Goal: Transaction & Acquisition: Obtain resource

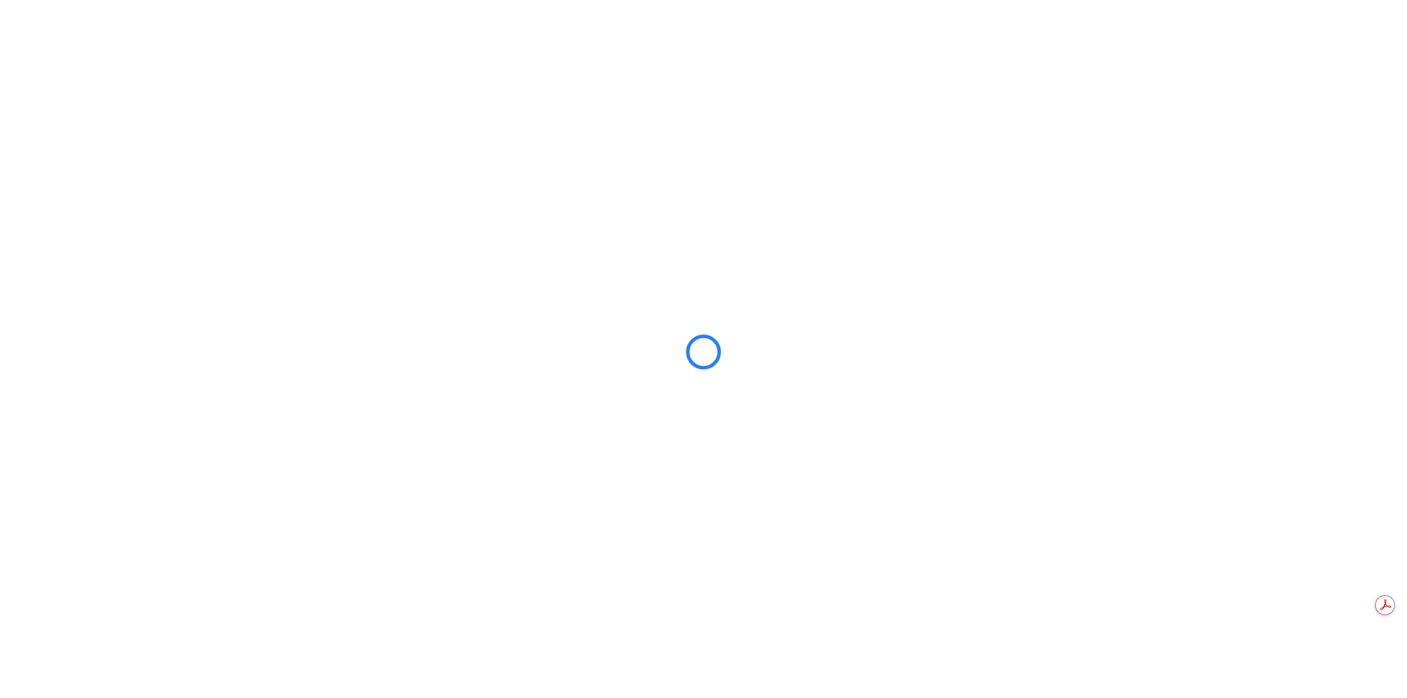
scroll to position [581, 0]
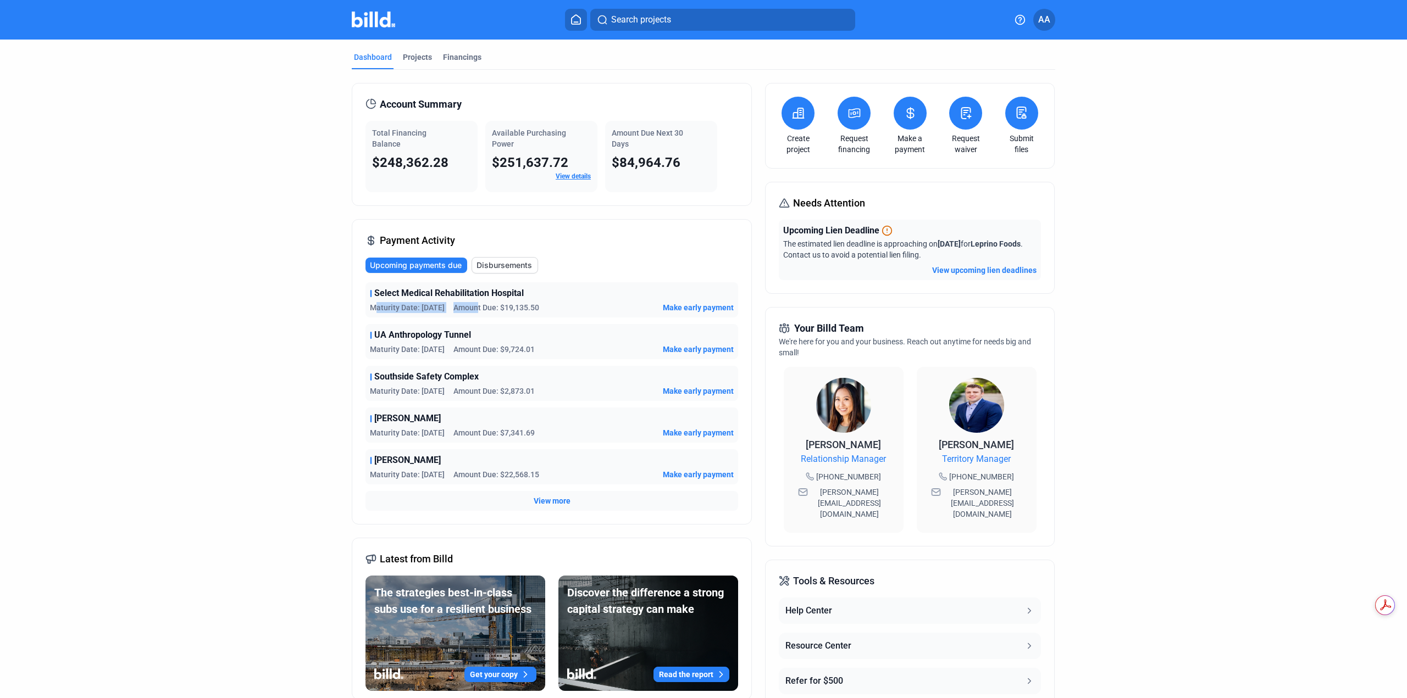
drag, startPoint x: 460, startPoint y: 308, endPoint x: 479, endPoint y: 308, distance: 18.1
type textarea "aturity Date: [DATE] Amoun"
click at [479, 308] on div "Maturity Date: [DATE] Amount Due: $19,135.50" at bounding box center [454, 307] width 169 height 11
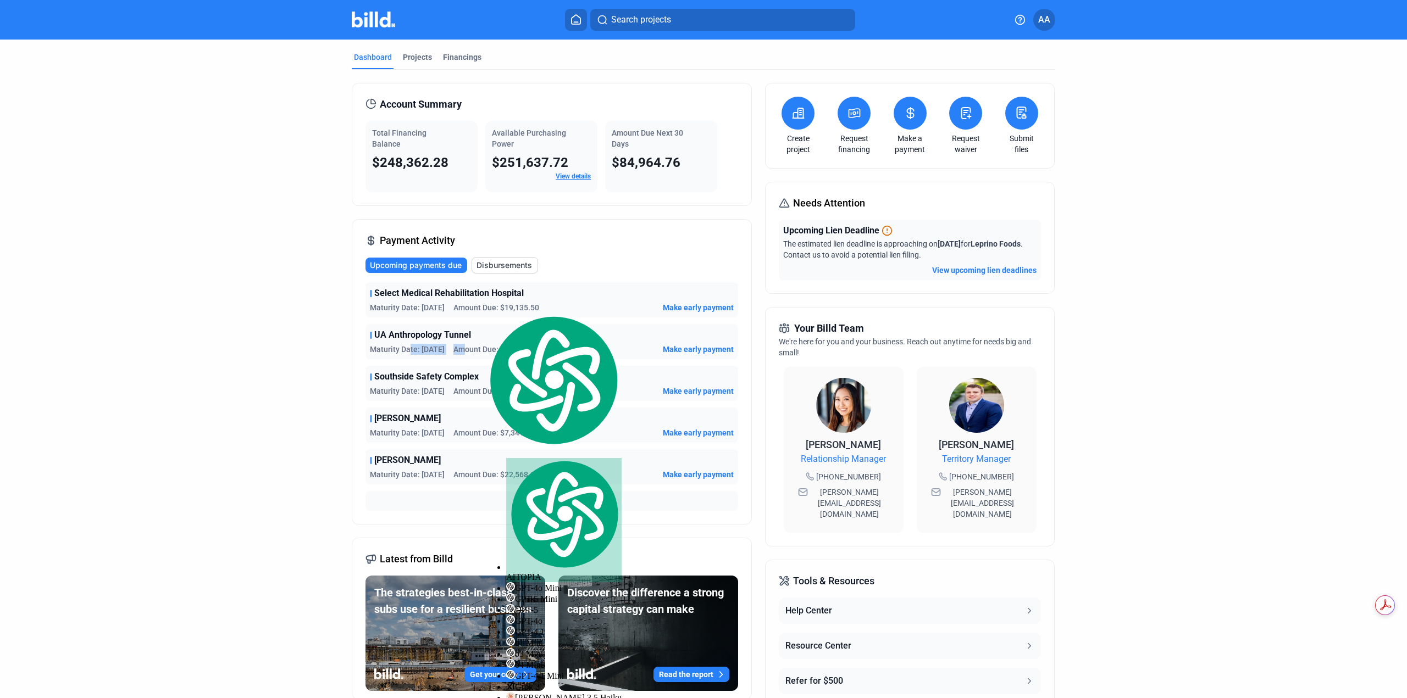
click at [468, 348] on div "Maturity Date: 10/6/25 Amount Due: $9,724.01" at bounding box center [452, 349] width 165 height 11
drag, startPoint x: 415, startPoint y: 393, endPoint x: 449, endPoint y: 396, distance: 33.7
click at [449, 396] on div "Maturity Date: 10/8/25 Amount Due: $2,873.01" at bounding box center [452, 391] width 165 height 11
click at [283, 442] on dashboard "Dashboard Projects Financings Account Summary Total Financing Balance $248,362.…" at bounding box center [703, 410] width 1266 height 740
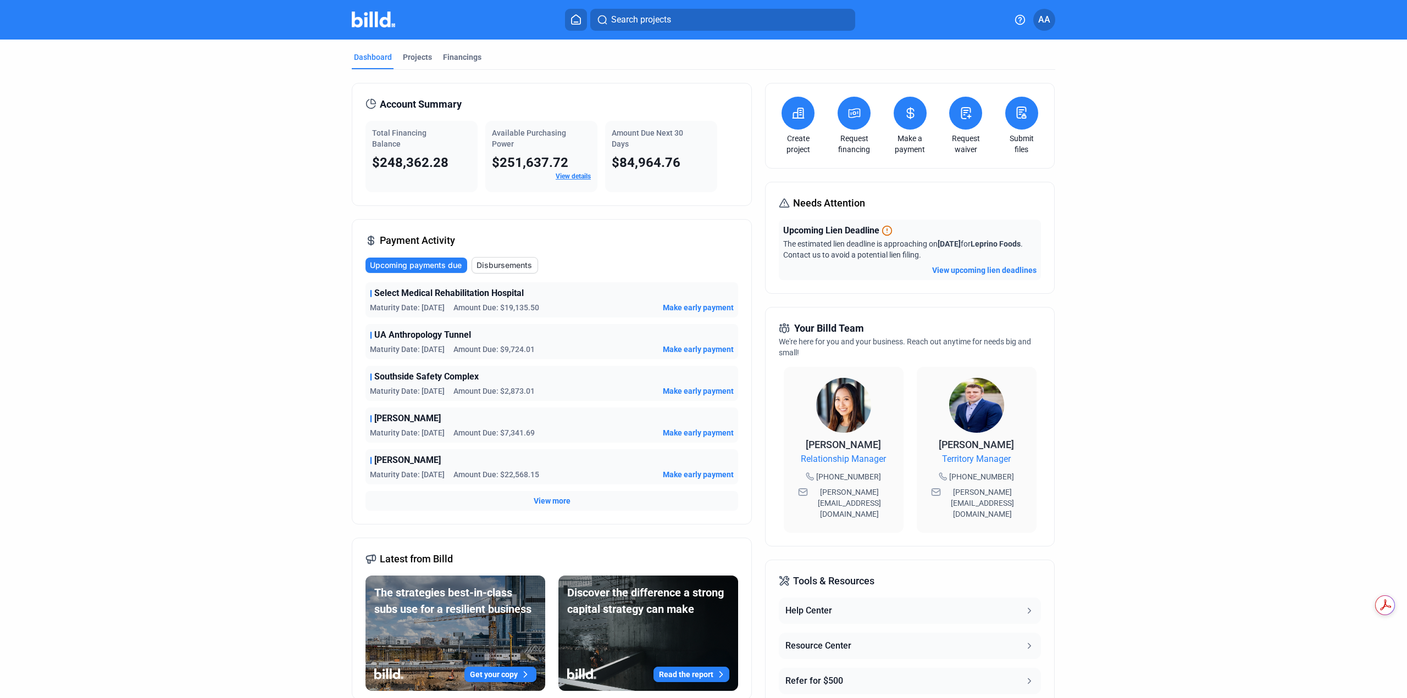
click at [691, 311] on span "Make early payment" at bounding box center [698, 307] width 71 height 11
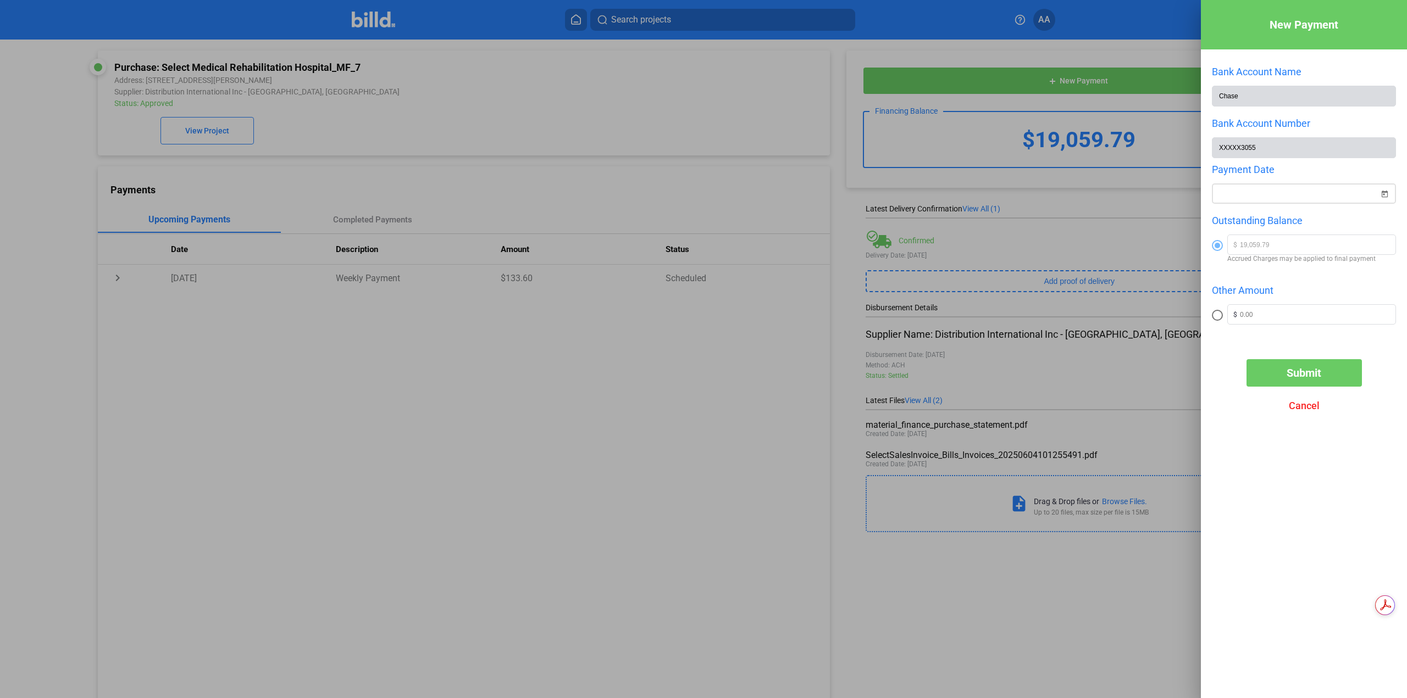
click at [1386, 201] on span "Open calendar" at bounding box center [1384, 187] width 26 height 26
click at [1292, 284] on span "1" at bounding box center [1293, 283] width 20 height 20
type input "10/01/2025"
drag, startPoint x: 1216, startPoint y: 328, endPoint x: 1222, endPoint y: 330, distance: 5.9
click at [1218, 326] on mat-radio-button at bounding box center [1219, 315] width 15 height 22
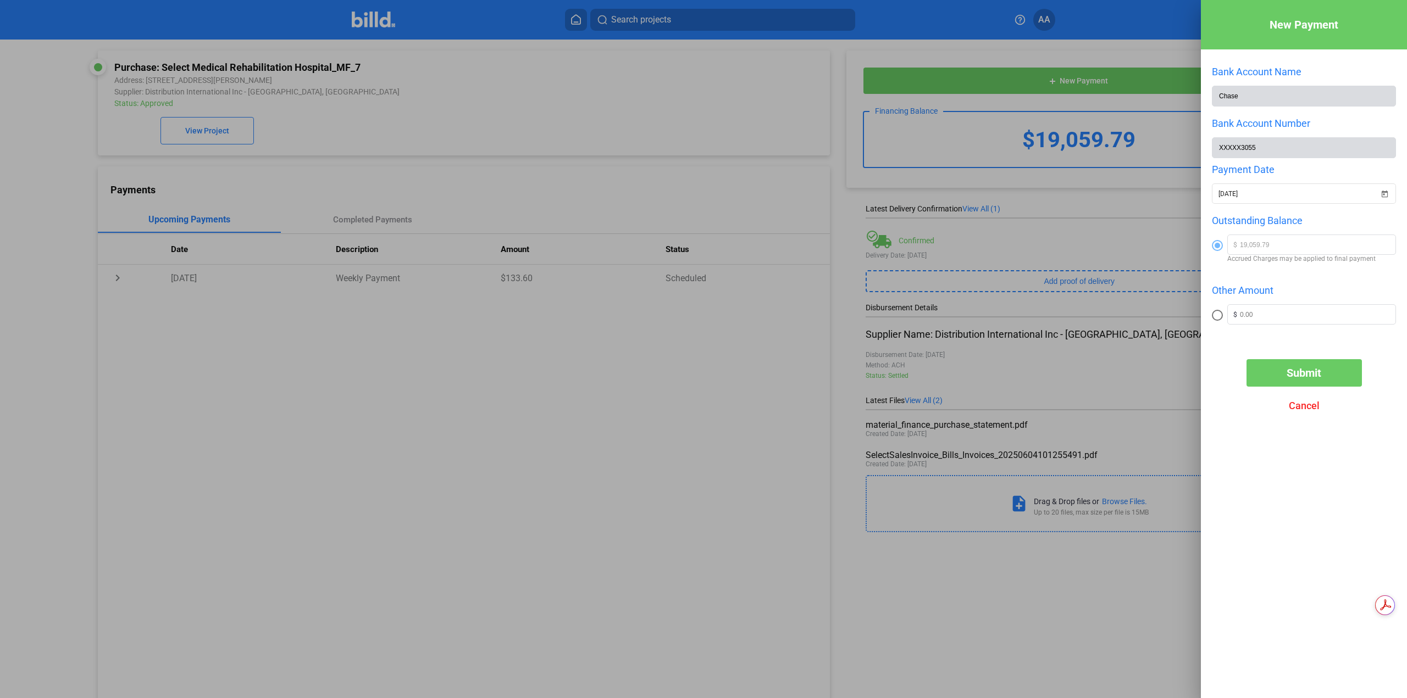
click at [1218, 321] on span at bounding box center [1217, 315] width 11 height 11
click at [1218, 321] on input "radio" at bounding box center [1217, 315] width 11 height 11
radio input "true"
click at [1254, 321] on input "text" at bounding box center [1317, 313] width 155 height 16
click at [1262, 321] on input "text" at bounding box center [1317, 313] width 155 height 16
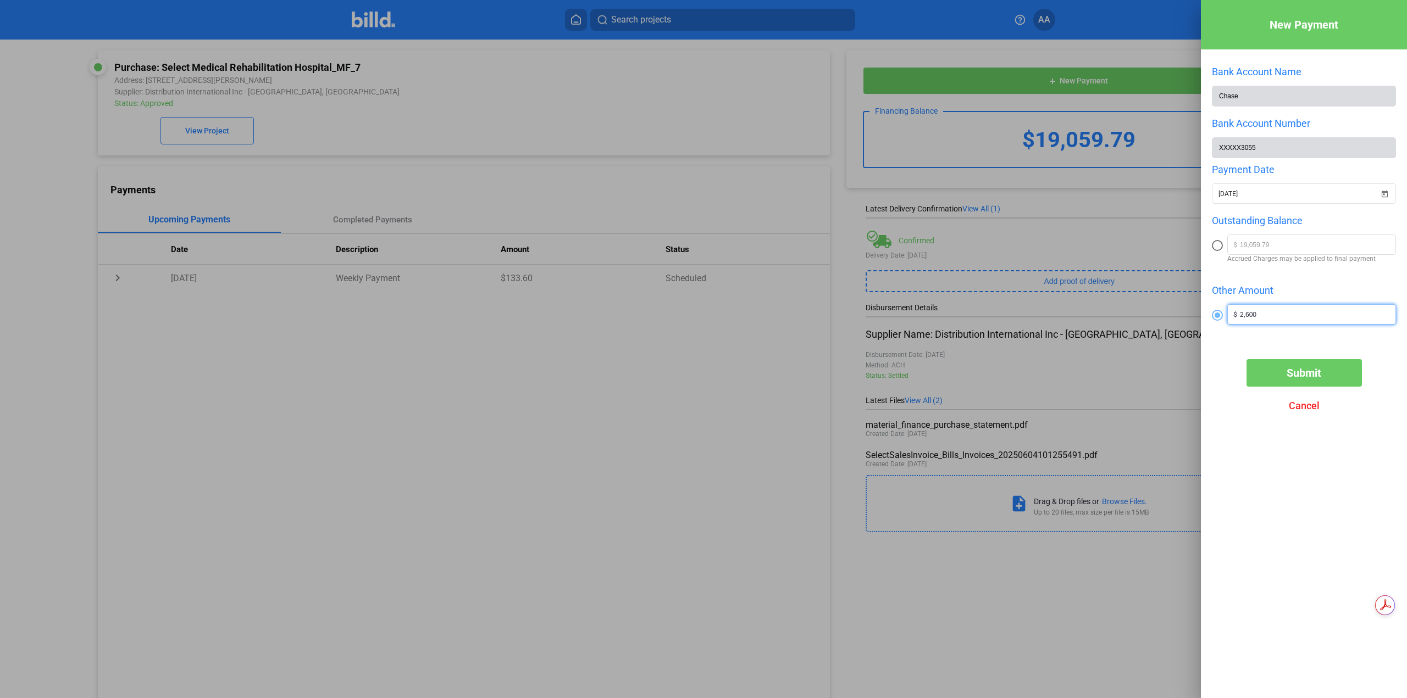
type input "2,600"
click at [1286, 380] on span "Submit" at bounding box center [1303, 372] width 35 height 13
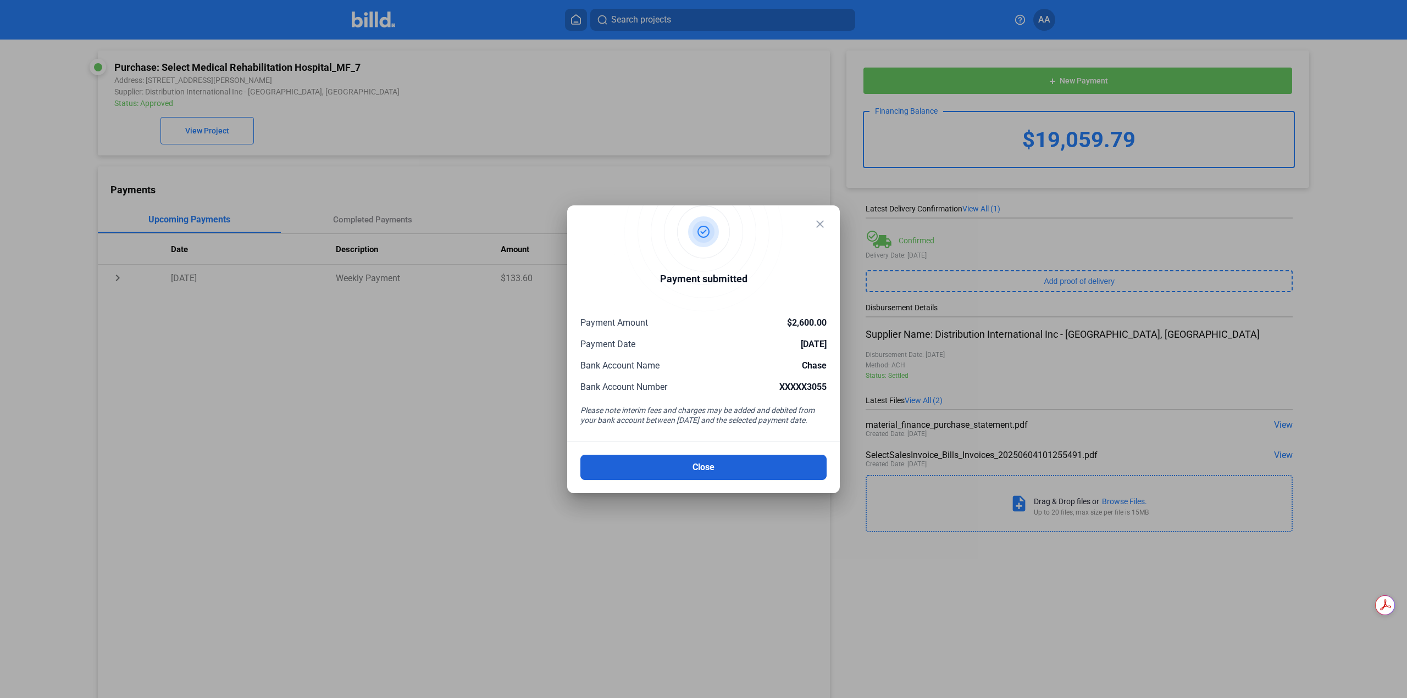
click at [714, 465] on button "Close" at bounding box center [703, 467] width 246 height 25
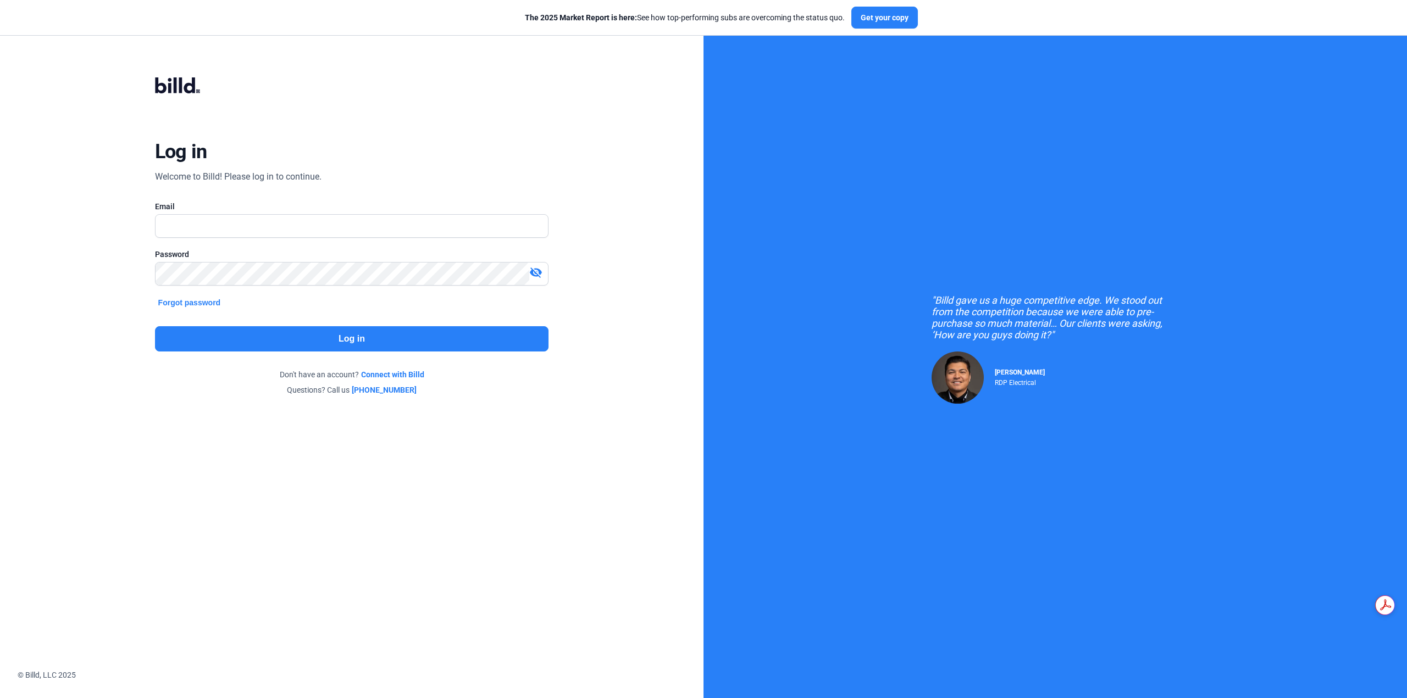
scroll to position [581, 0]
type input "[EMAIL_ADDRESS][DOMAIN_NAME]"
click at [271, 341] on button "Log in" at bounding box center [352, 338] width 394 height 25
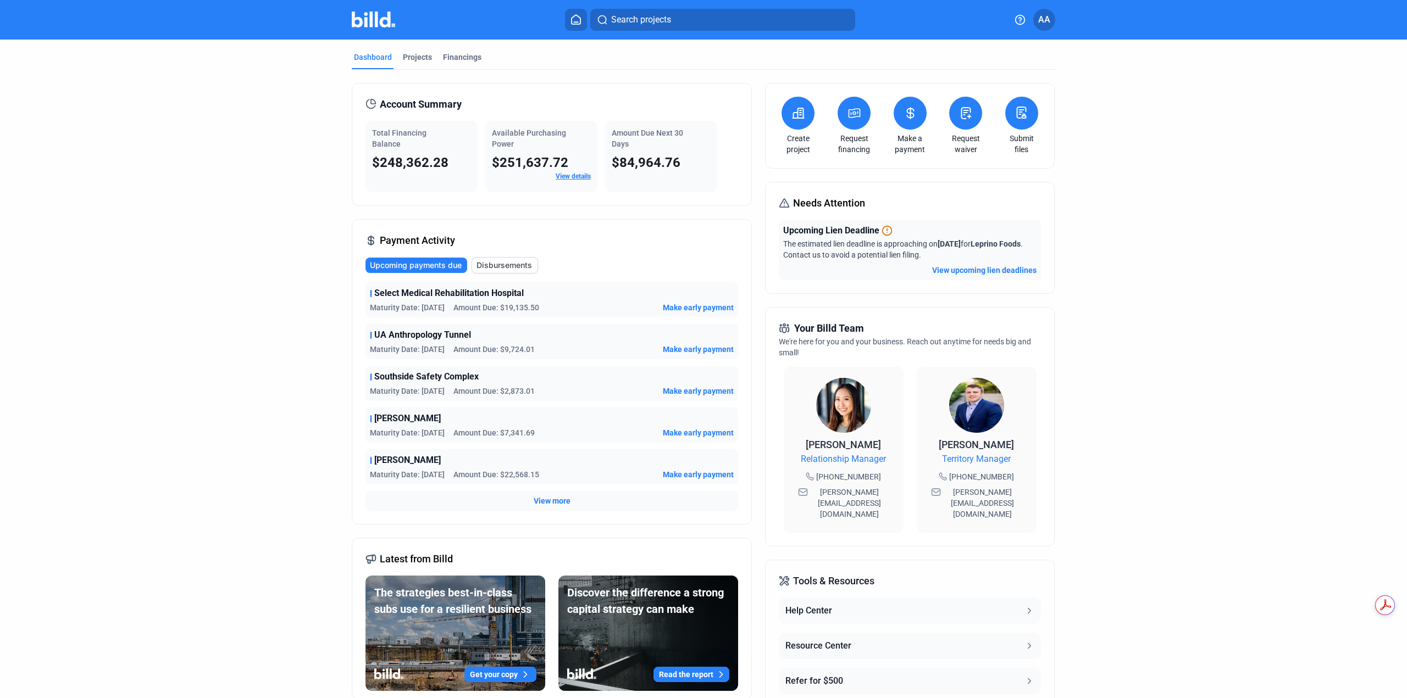
click at [638, 24] on span "Search projects" at bounding box center [641, 19] width 60 height 13
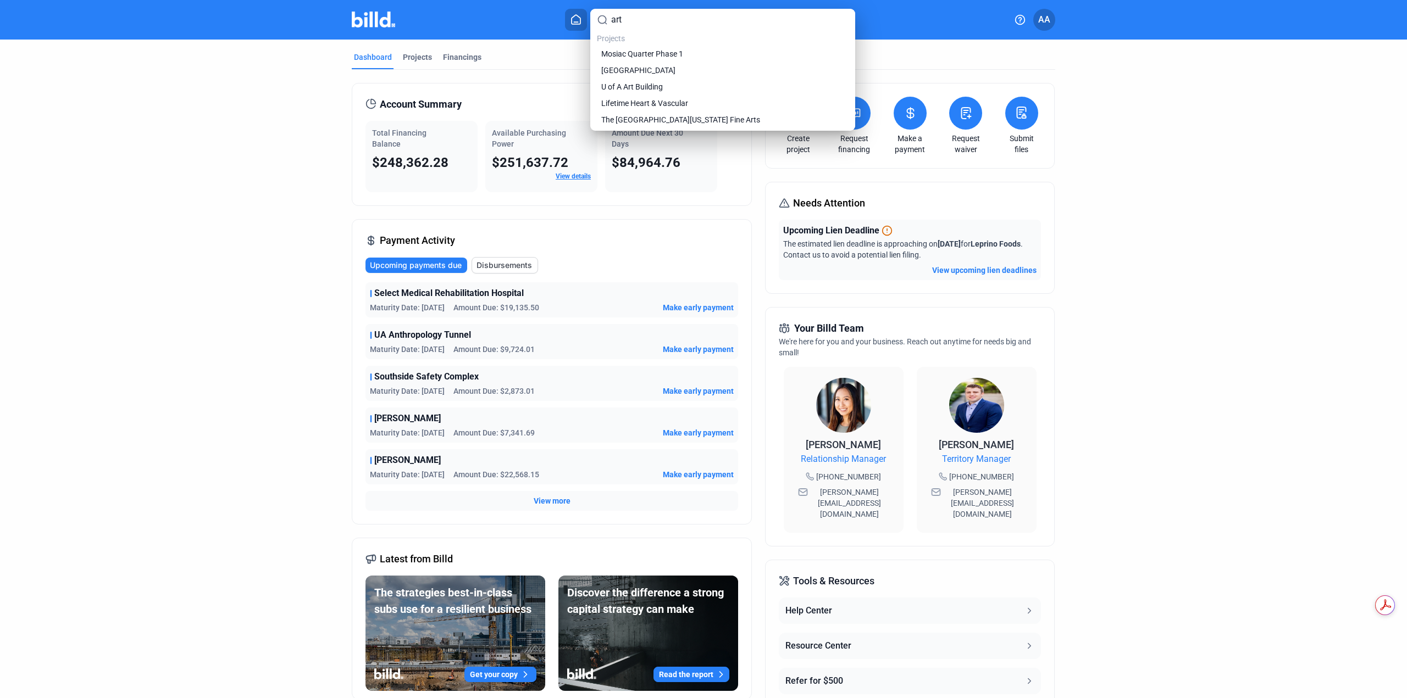
type input "art"
click at [163, 248] on div at bounding box center [703, 349] width 1407 height 698
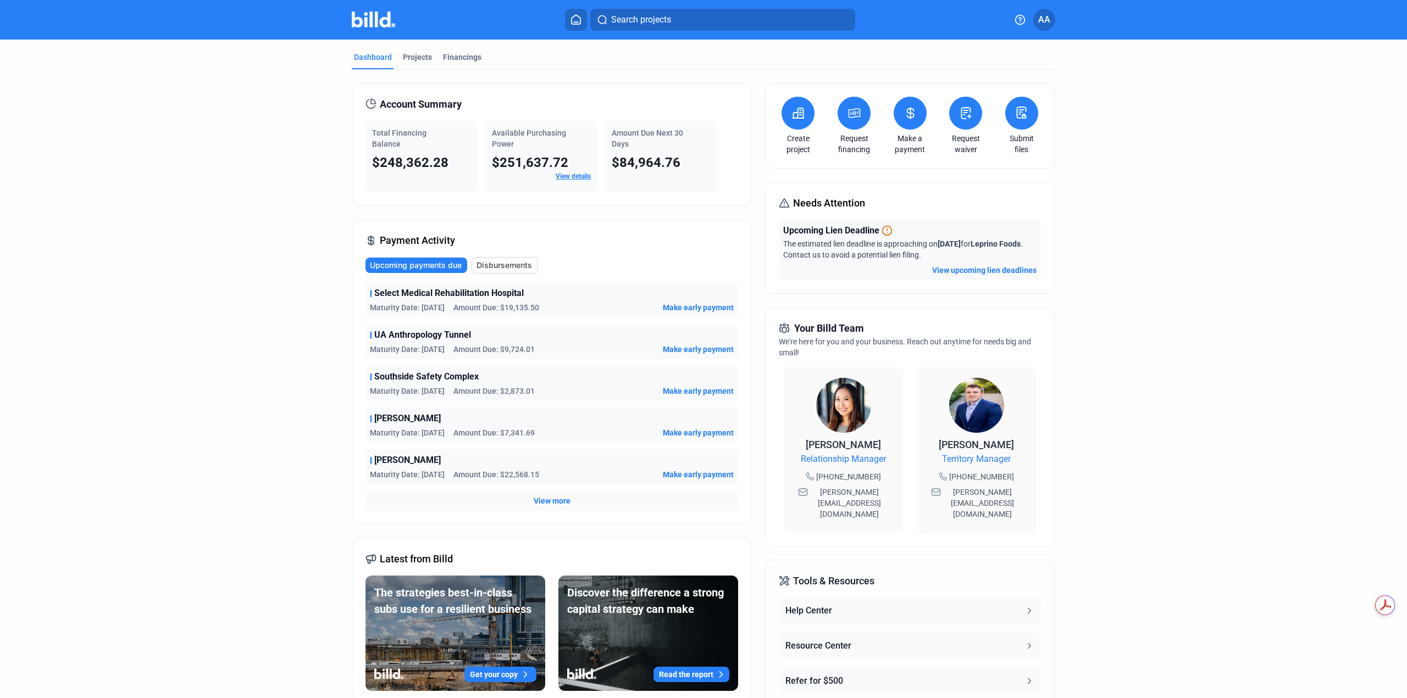
click at [635, 22] on span "Search projects" at bounding box center [641, 19] width 60 height 13
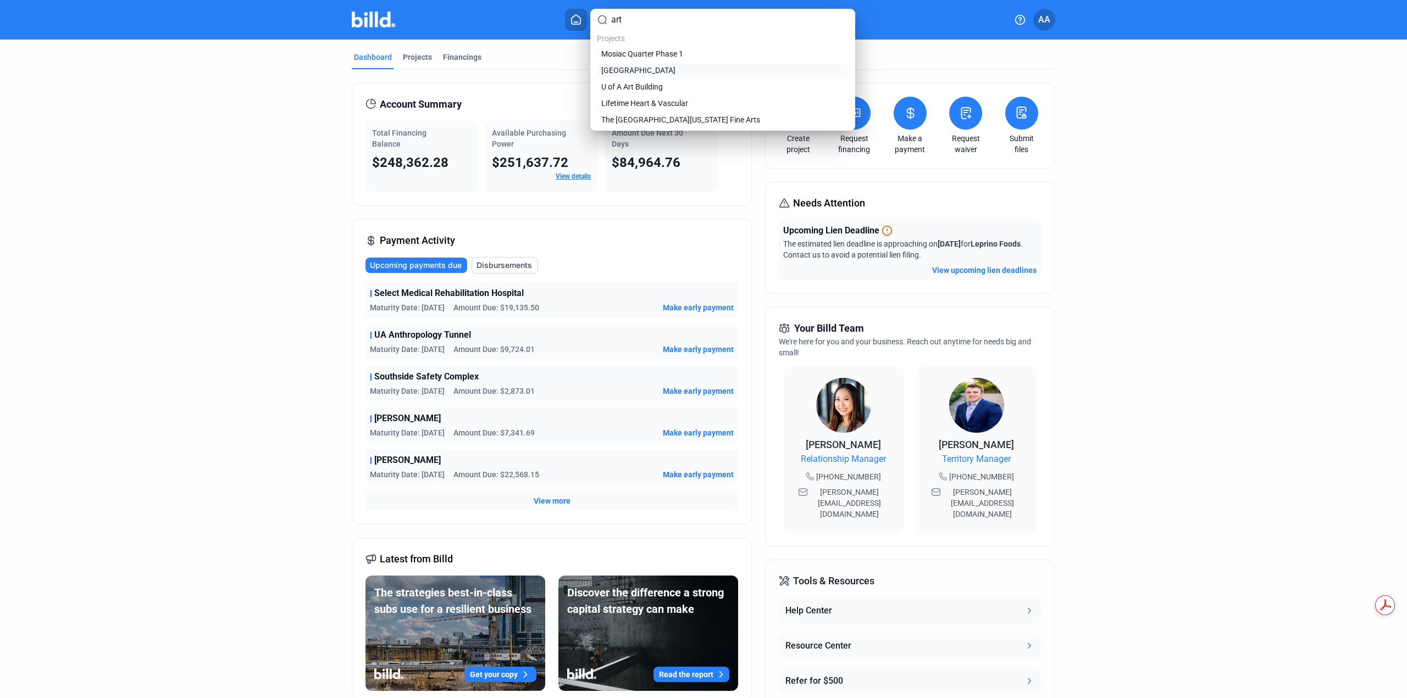
type input "art"
click at [652, 69] on span "[GEOGRAPHIC_DATA]" at bounding box center [638, 70] width 74 height 11
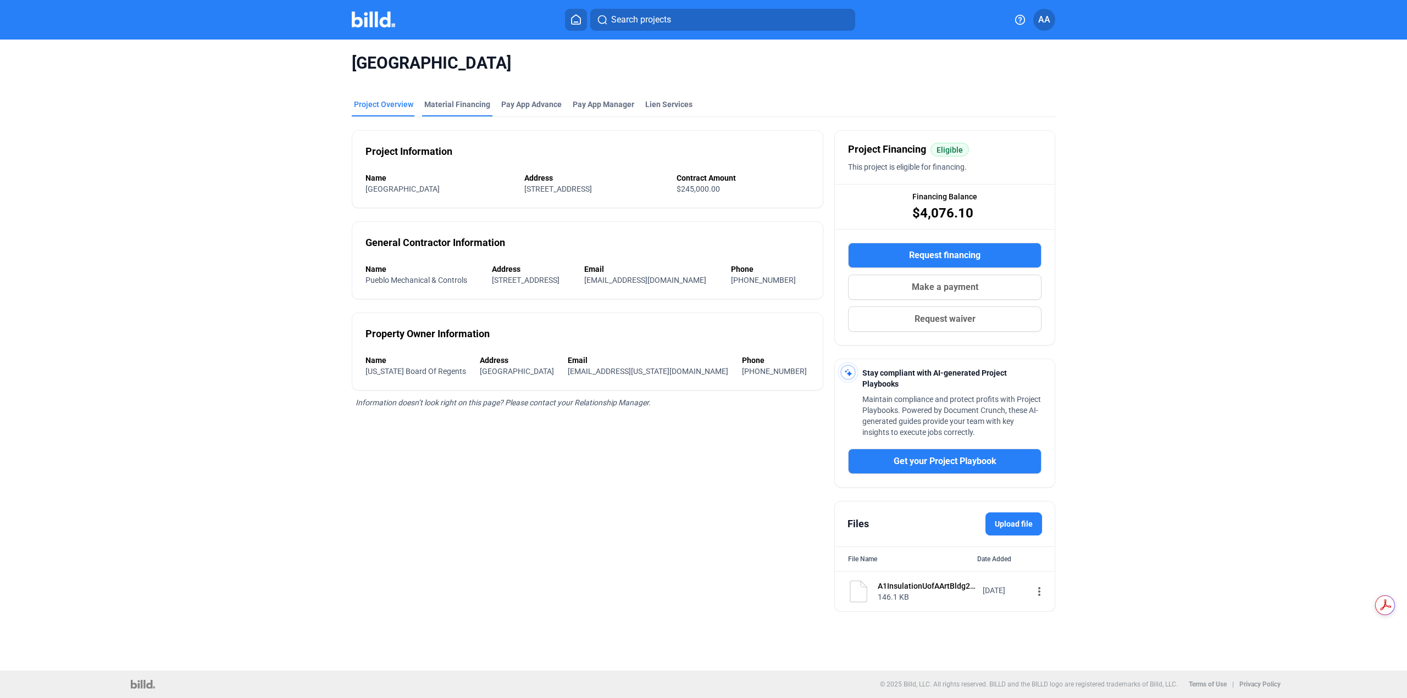
click at [477, 78] on div "[GEOGRAPHIC_DATA]" at bounding box center [703, 63] width 703 height 47
click at [462, 103] on div "Material Financing" at bounding box center [457, 104] width 66 height 11
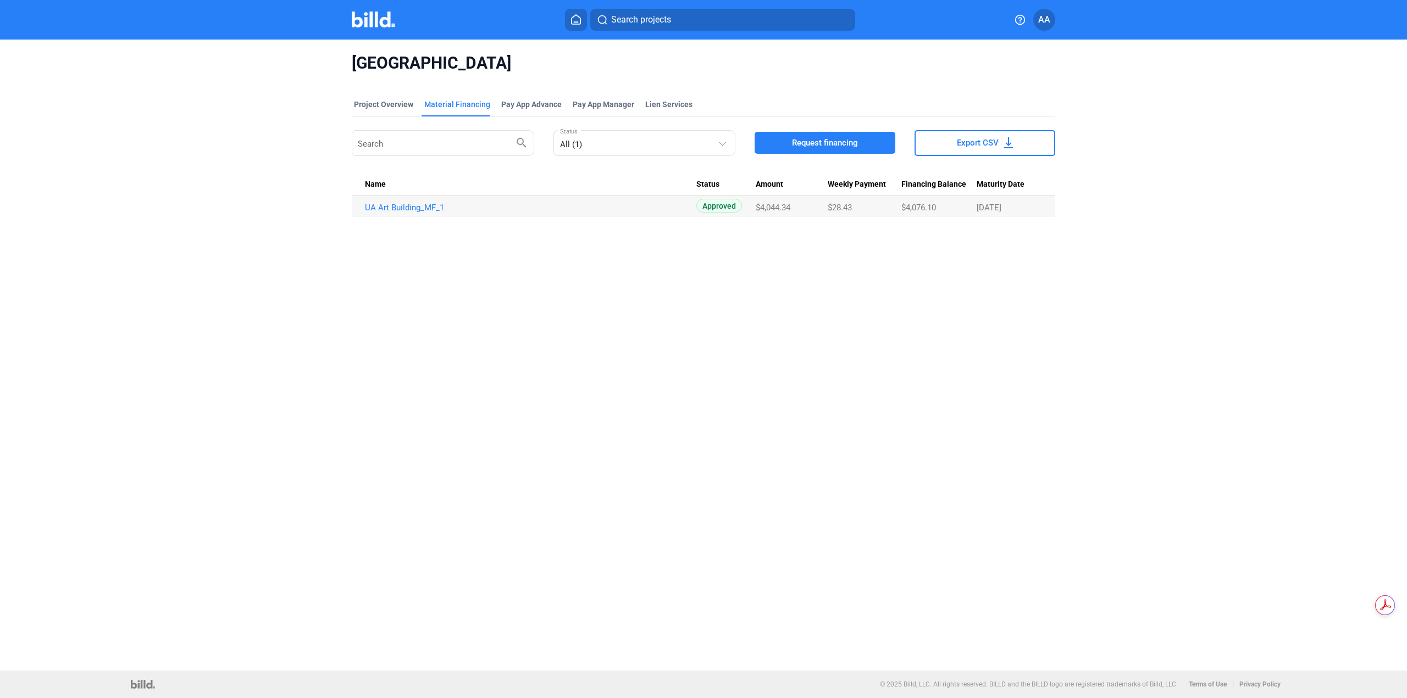
click at [848, 132] on button "Request financing" at bounding box center [824, 143] width 141 height 22
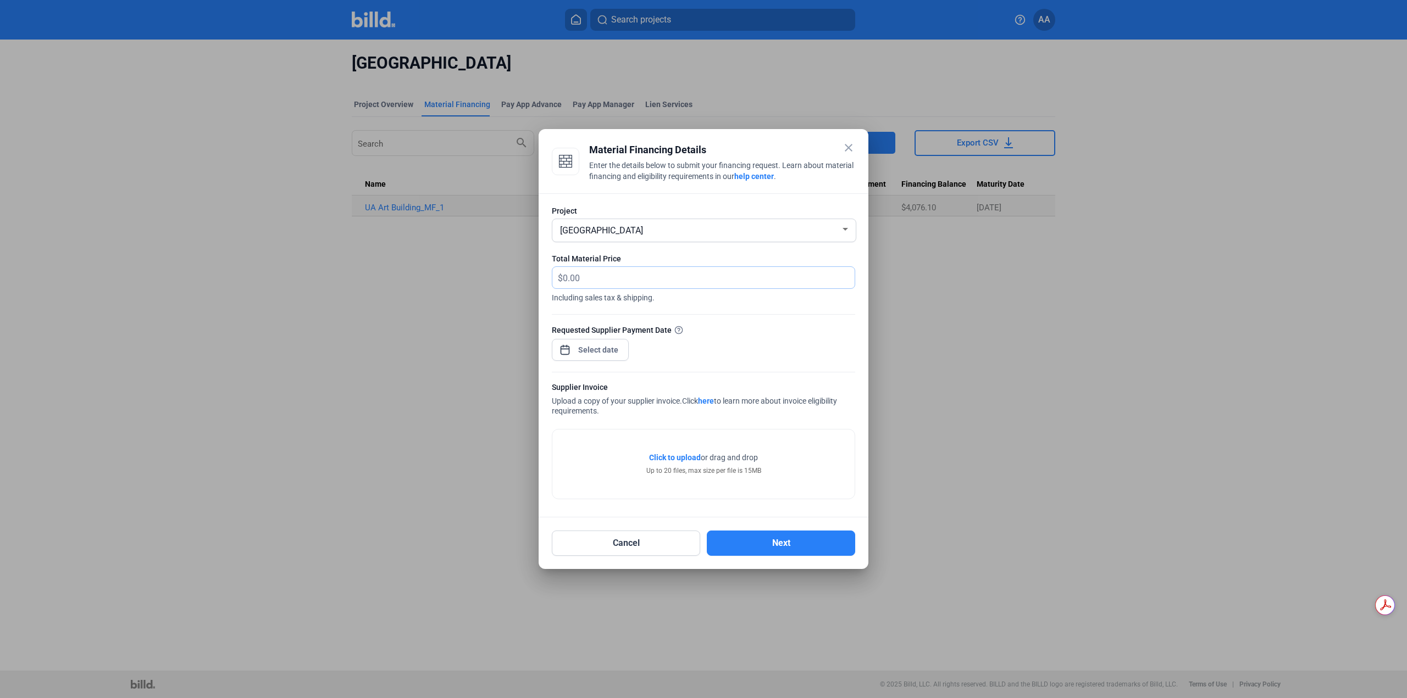
click at [592, 270] on input "text" at bounding box center [702, 277] width 279 height 21
type input "7,492.81"
click at [599, 352] on div "close Material Financing Details Enter the details below to submit your financi…" at bounding box center [703, 349] width 1407 height 698
click at [669, 521] on table "[DATE] Su [DATE] Mo [DATE] Tu [DATE] We [DATE] Th [DATE] Fr [DATE] [DATE] 2 3 4…" at bounding box center [642, 459] width 155 height 125
click at [708, 380] on mat-icon "keyboard_arrow_right" at bounding box center [710, 380] width 13 height 13
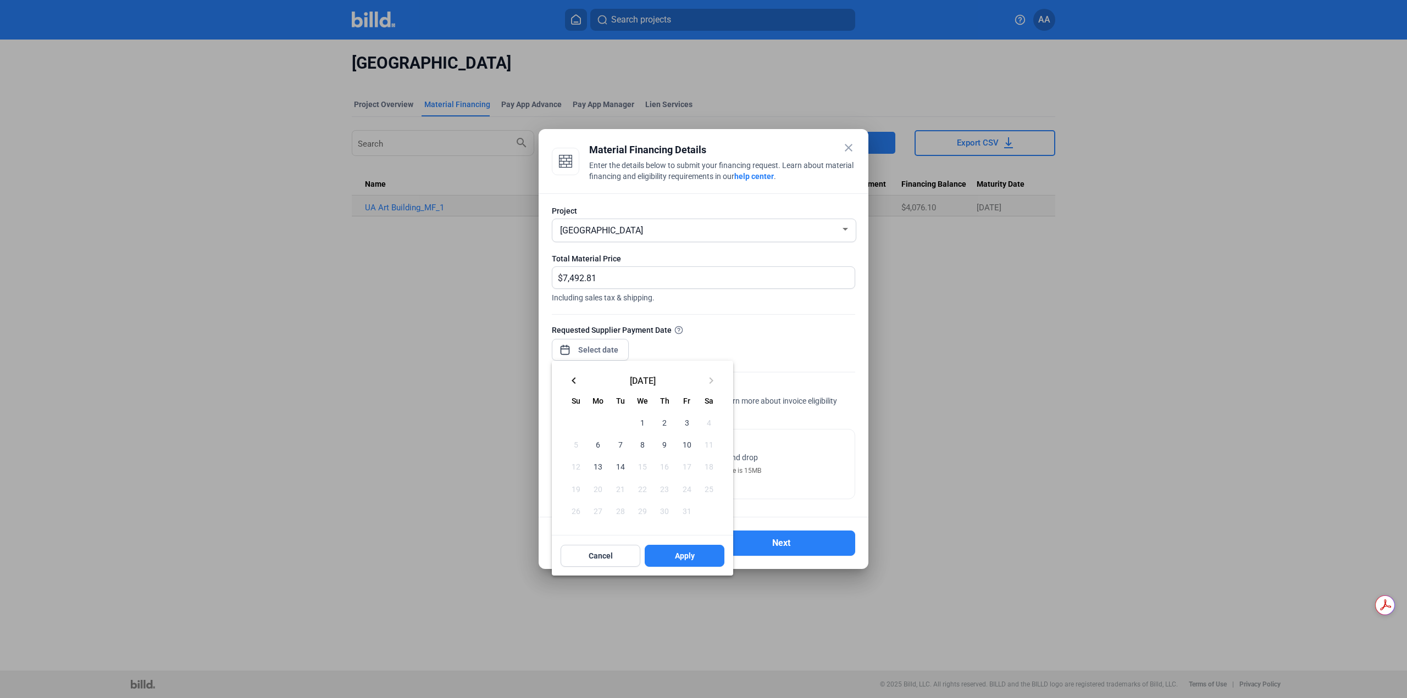
click at [638, 418] on span "1" at bounding box center [642, 423] width 20 height 20
click at [675, 555] on span "Apply" at bounding box center [685, 556] width 20 height 11
type input "[DATE]"
click at [315, 499] on div at bounding box center [703, 349] width 1407 height 698
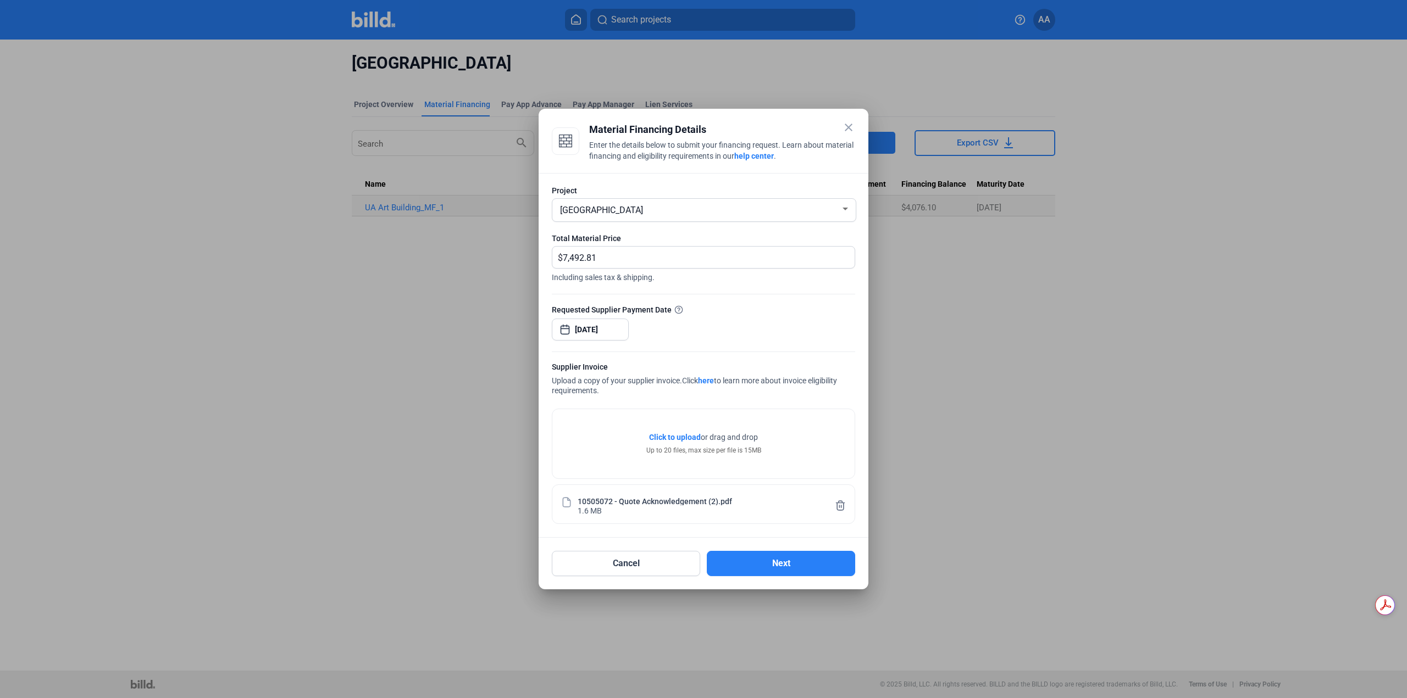
click at [462, 503] on div at bounding box center [703, 349] width 1407 height 698
click at [777, 559] on button "Next" at bounding box center [781, 563] width 148 height 25
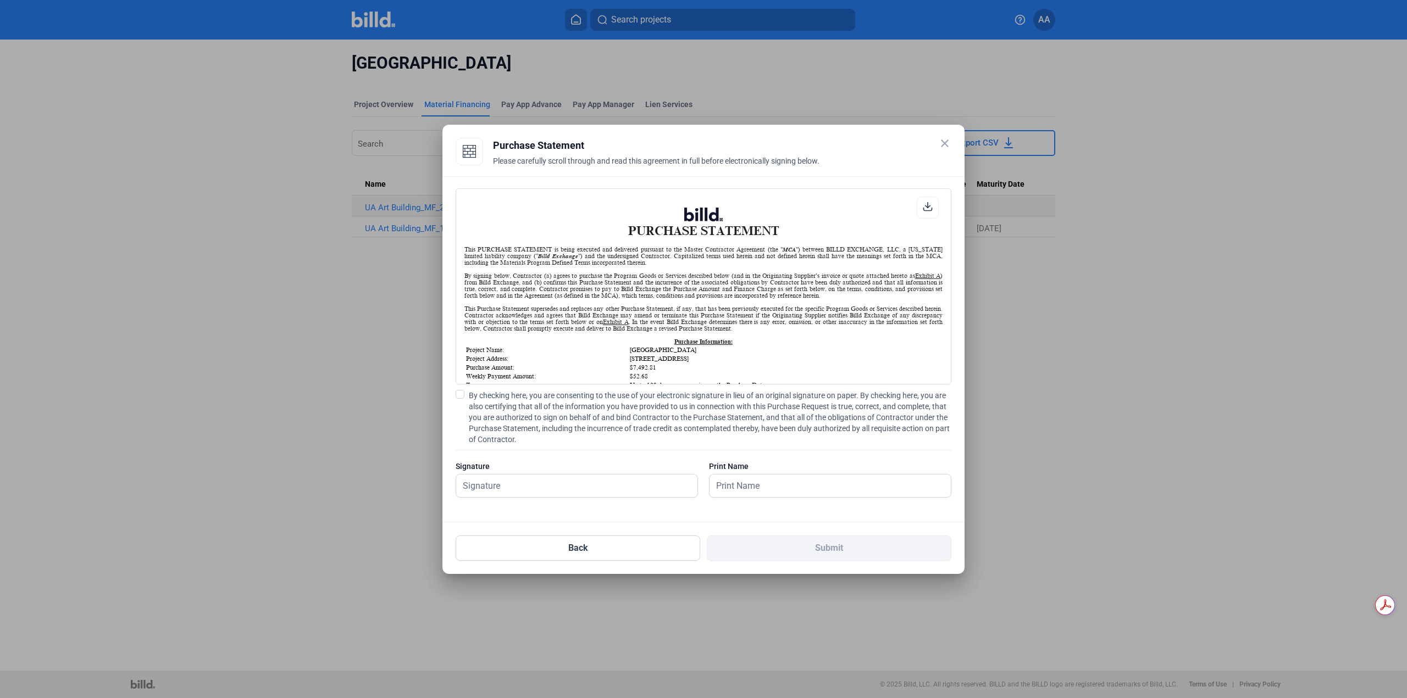
scroll to position [1, 0]
click at [538, 420] on span "By checking here, you are consenting to the use of your electronic signature in…" at bounding box center [710, 417] width 482 height 55
click at [0, 0] on input "By checking here, you are consenting to the use of your electronic signature in…" at bounding box center [0, 0] width 0 height 0
click at [529, 481] on input "text" at bounding box center [570, 486] width 229 height 23
type input "[PERSON_NAME]"
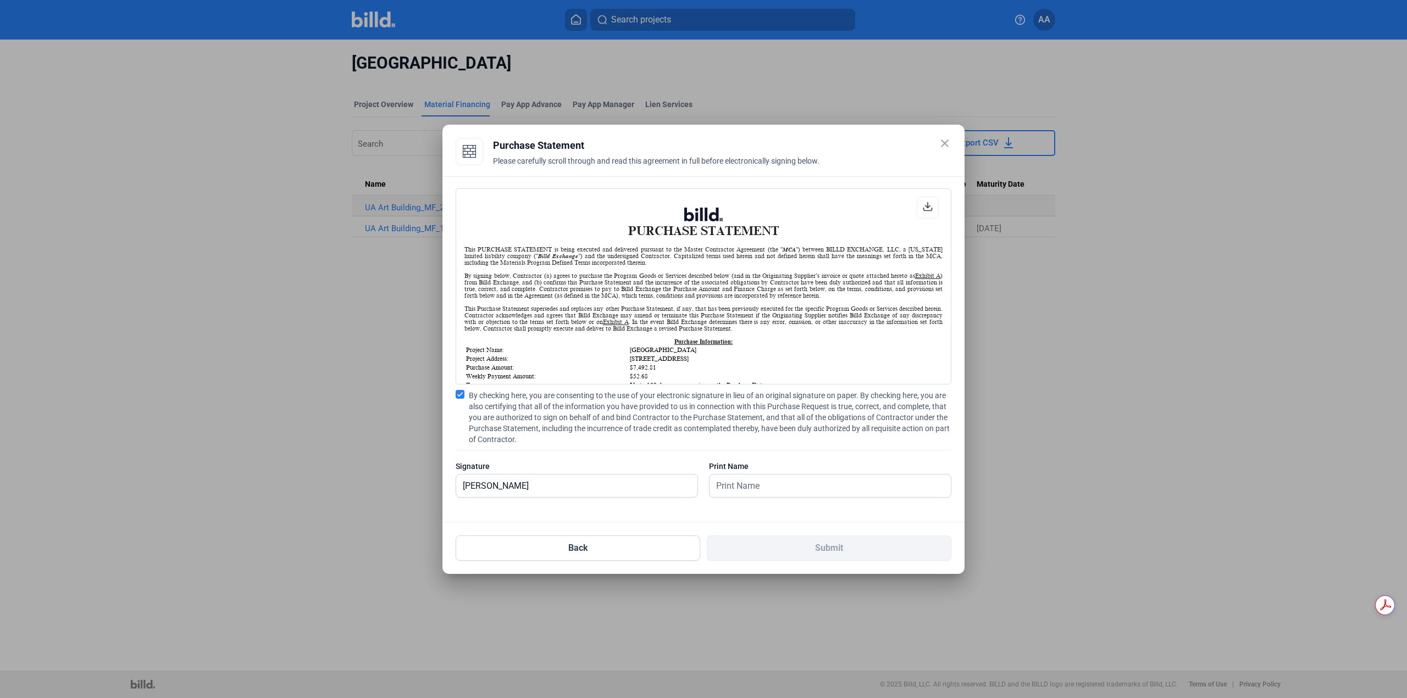
click at [797, 472] on div "Print Name" at bounding box center [830, 485] width 242 height 48
click at [789, 486] on input "text" at bounding box center [829, 486] width 241 height 23
type input "[PERSON_NAME]"
click at [797, 559] on button "Submit" at bounding box center [829, 548] width 245 height 25
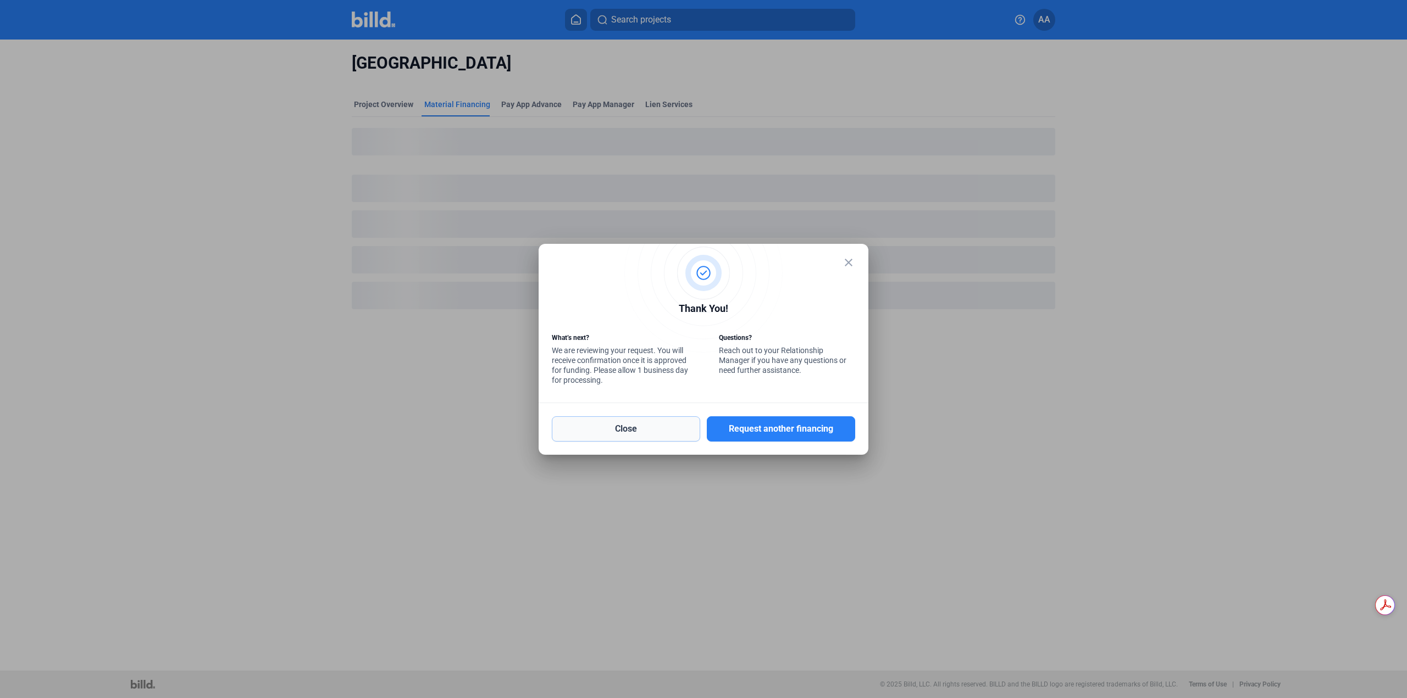
click at [644, 429] on button "Close" at bounding box center [626, 428] width 148 height 25
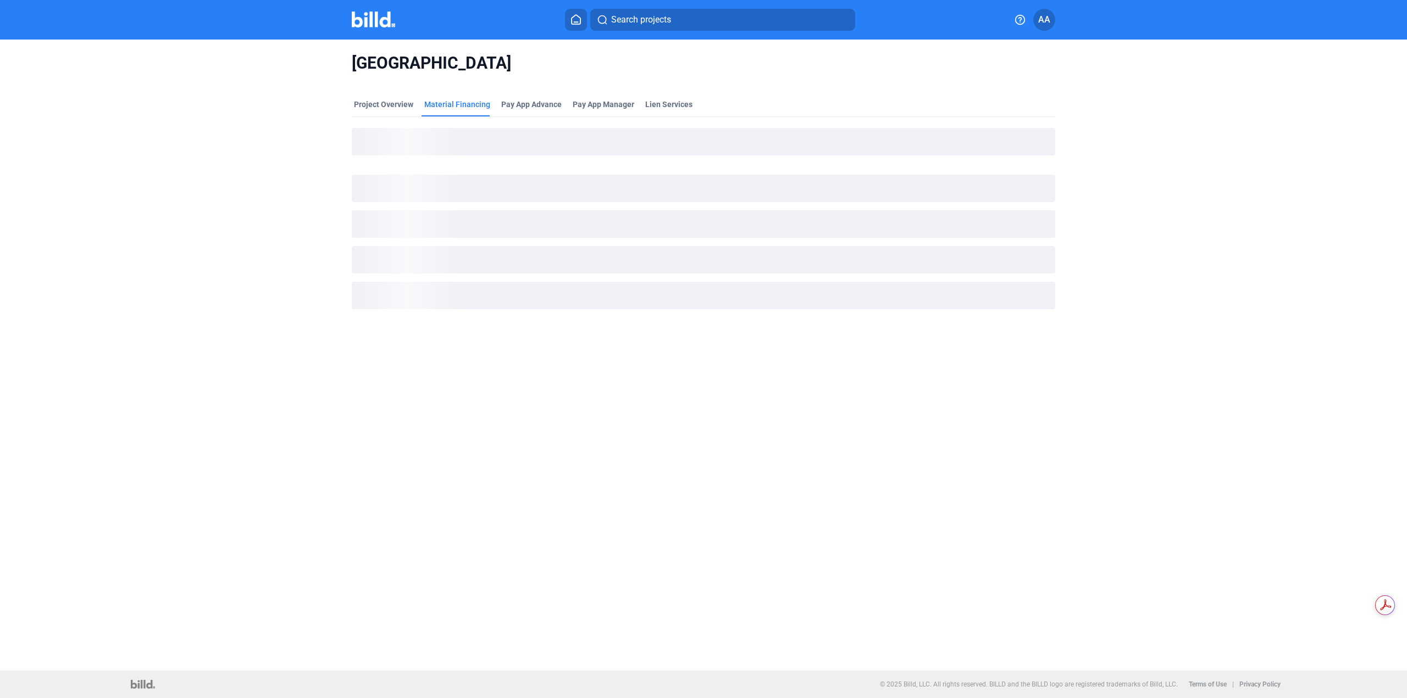
click at [678, 23] on button "Search projects" at bounding box center [722, 20] width 265 height 22
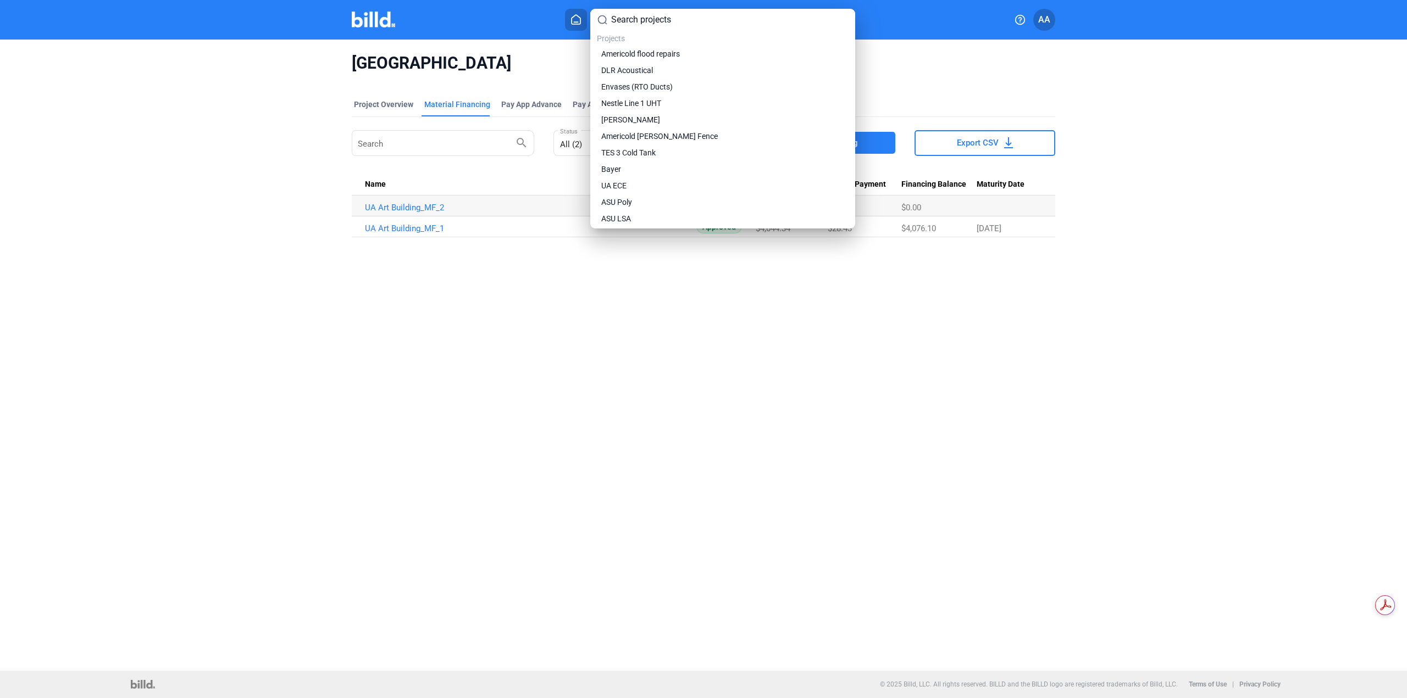
click at [390, 15] on div at bounding box center [703, 349] width 1407 height 698
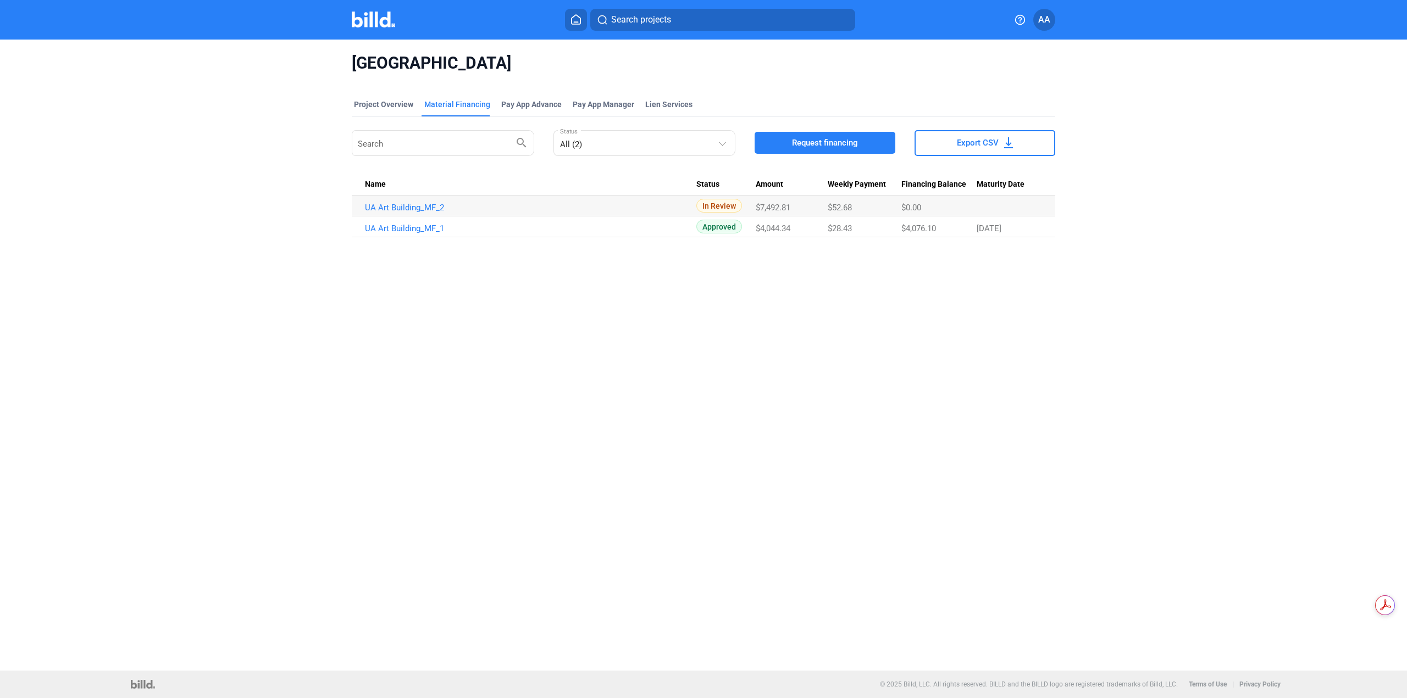
click at [382, 21] on img at bounding box center [373, 20] width 43 height 16
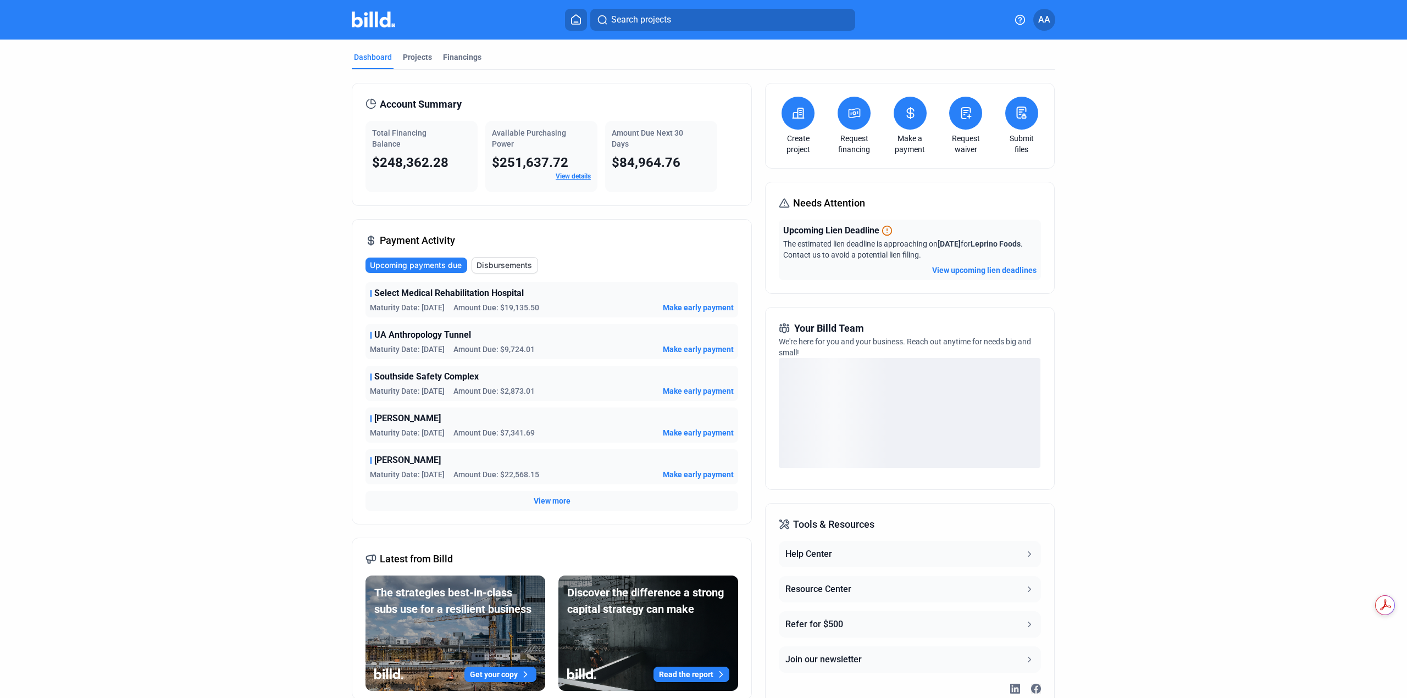
click at [655, 23] on span "Search projects" at bounding box center [641, 19] width 60 height 13
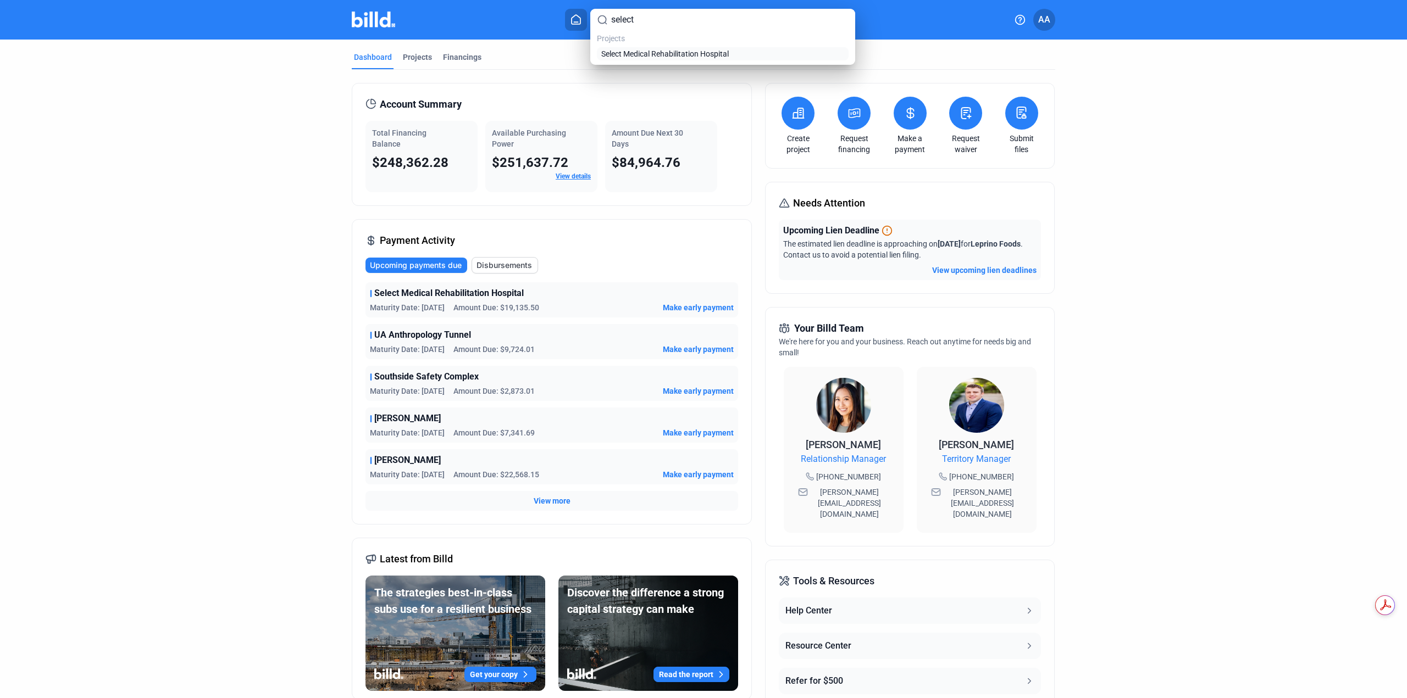
type input "select"
click at [659, 56] on span "Select Medical Rehabilitation Hospital" at bounding box center [664, 53] width 127 height 11
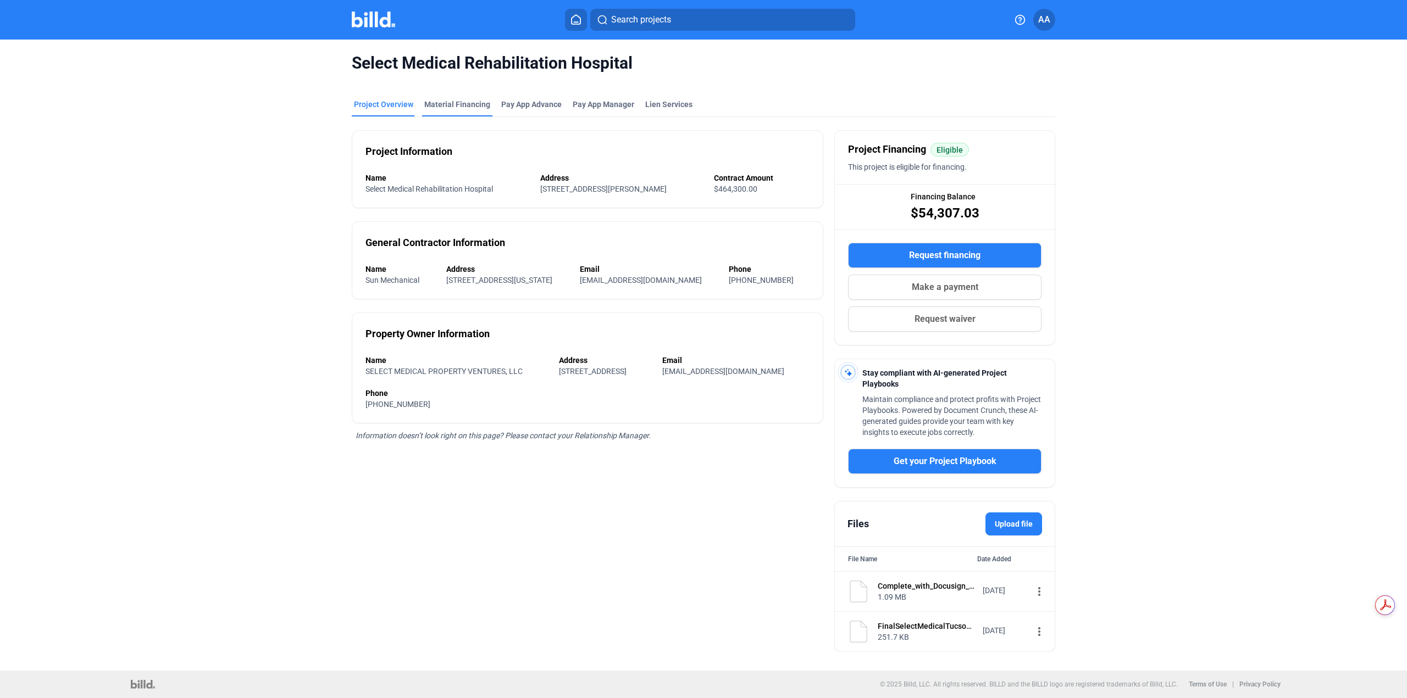
click at [466, 109] on div "Material Financing" at bounding box center [457, 104] width 66 height 11
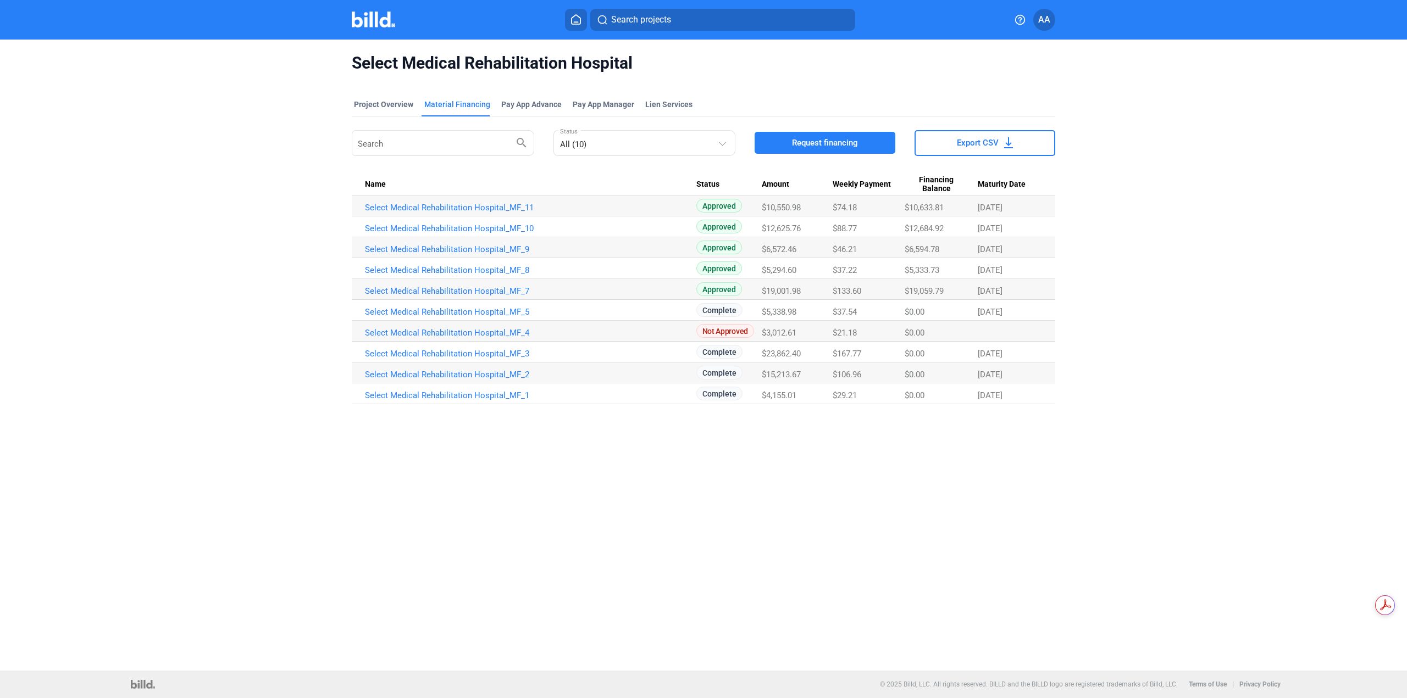
click at [838, 136] on button "Request financing" at bounding box center [824, 143] width 141 height 22
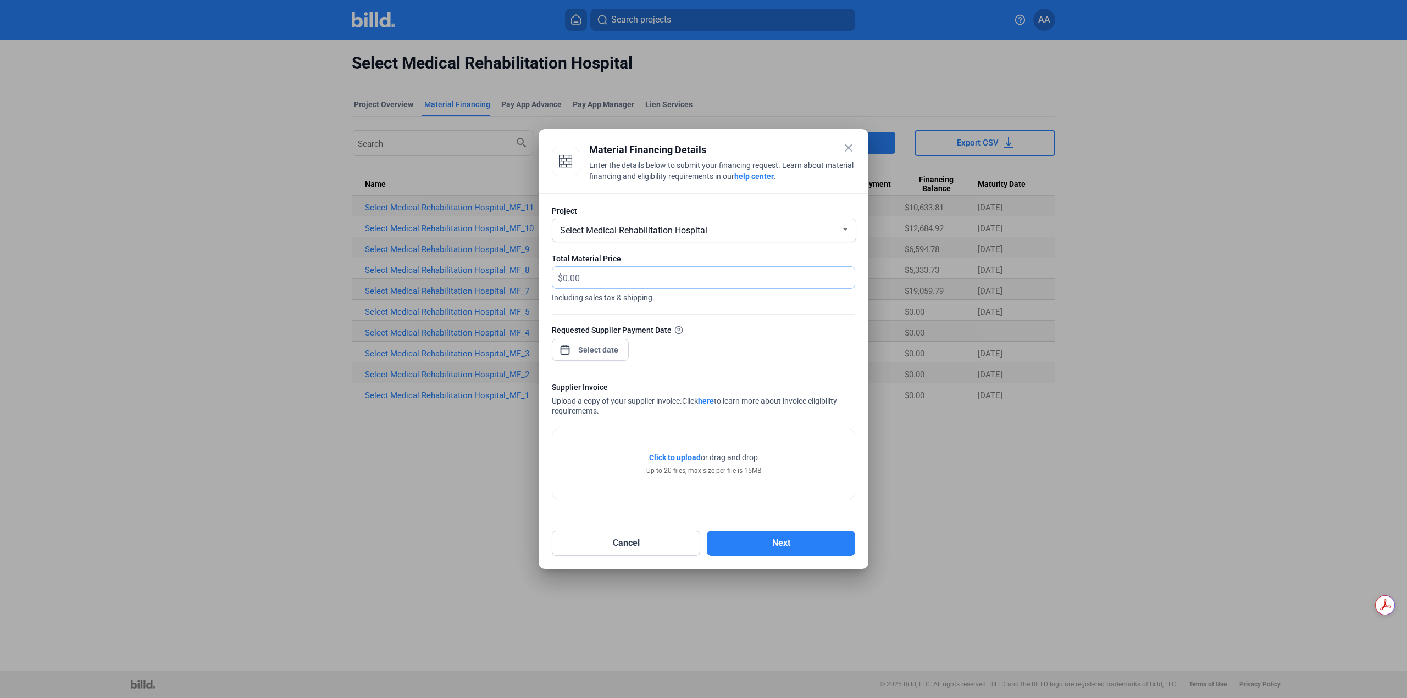
click at [648, 286] on input "text" at bounding box center [709, 277] width 292 height 21
click at [632, 273] on input "text" at bounding box center [702, 277] width 279 height 21
type input "2,627.1"
click at [592, 357] on div at bounding box center [598, 350] width 47 height 20
click at [592, 351] on div at bounding box center [703, 349] width 1407 height 698
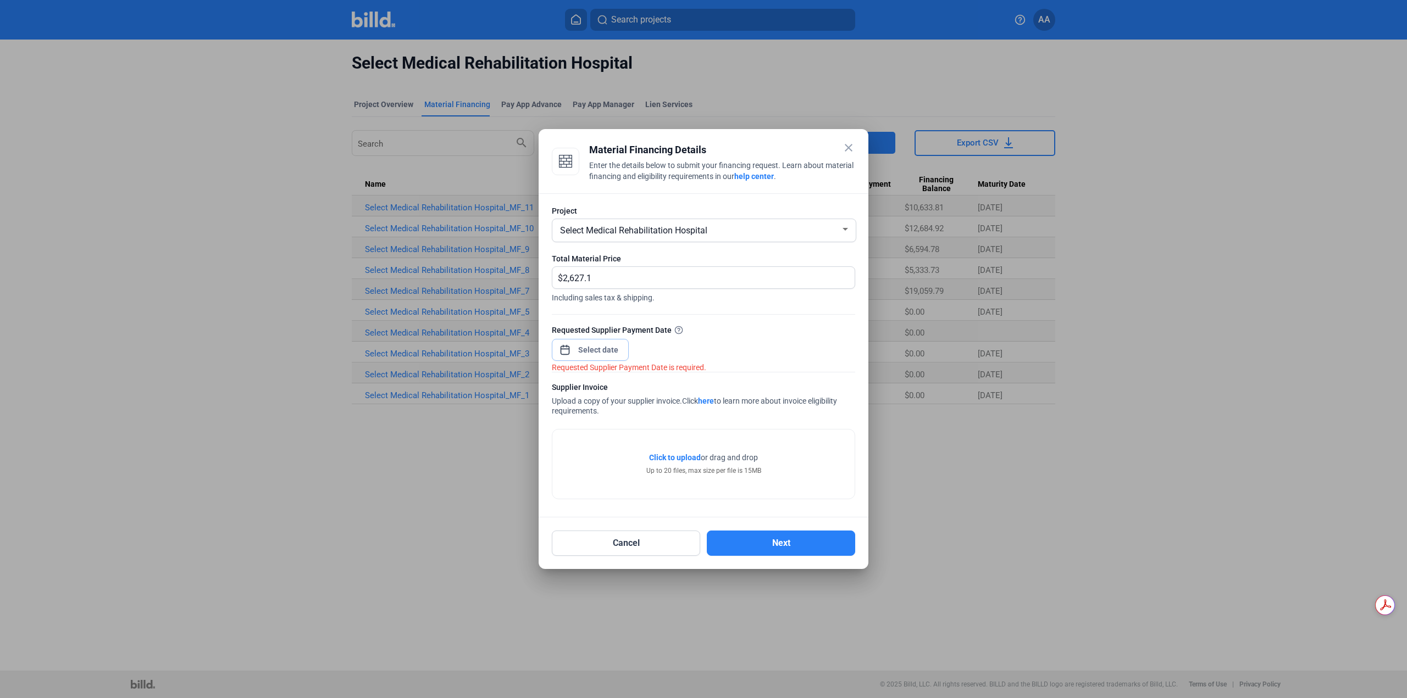
click at [596, 354] on input at bounding box center [598, 349] width 47 height 13
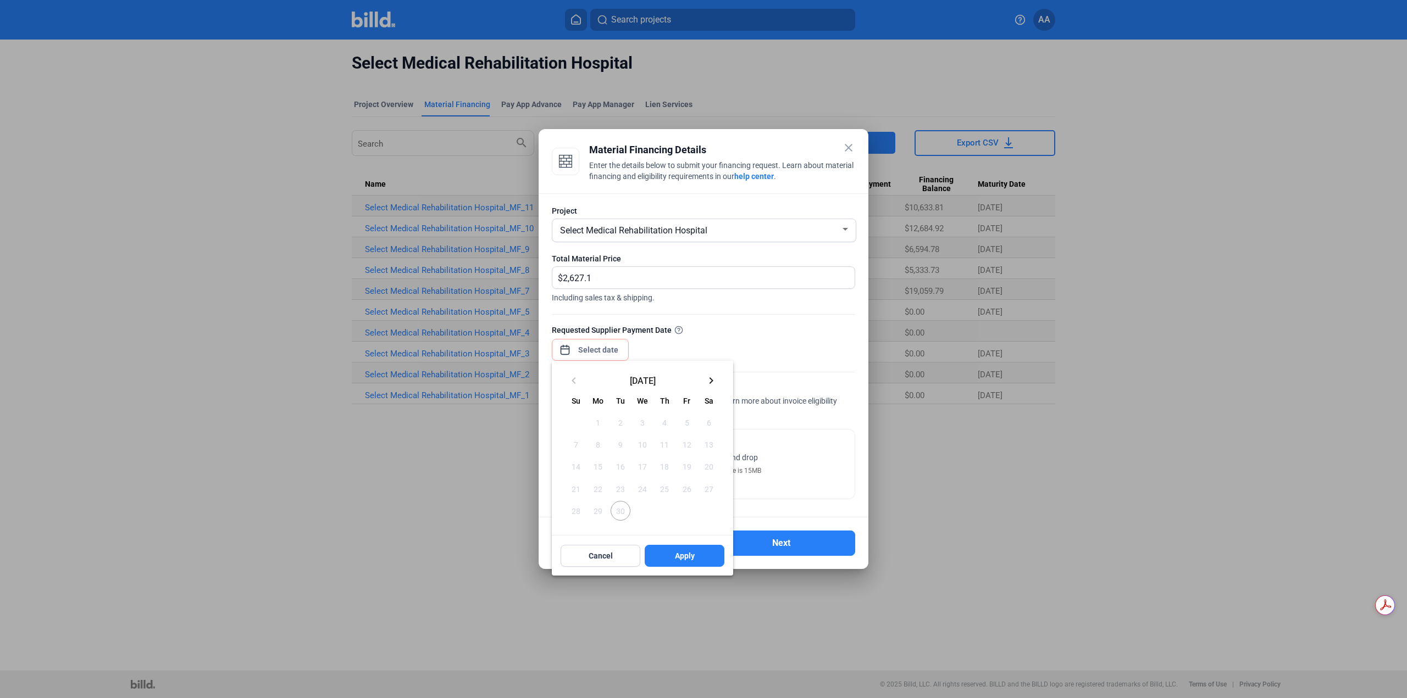
click at [714, 374] on mat-icon "keyboard_arrow_right" at bounding box center [710, 380] width 13 height 13
click at [638, 425] on span "1" at bounding box center [642, 423] width 20 height 20
click at [671, 547] on div "Cancel Apply" at bounding box center [642, 556] width 181 height 40
click at [678, 556] on span "Apply" at bounding box center [685, 556] width 20 height 11
type input "[DATE]"
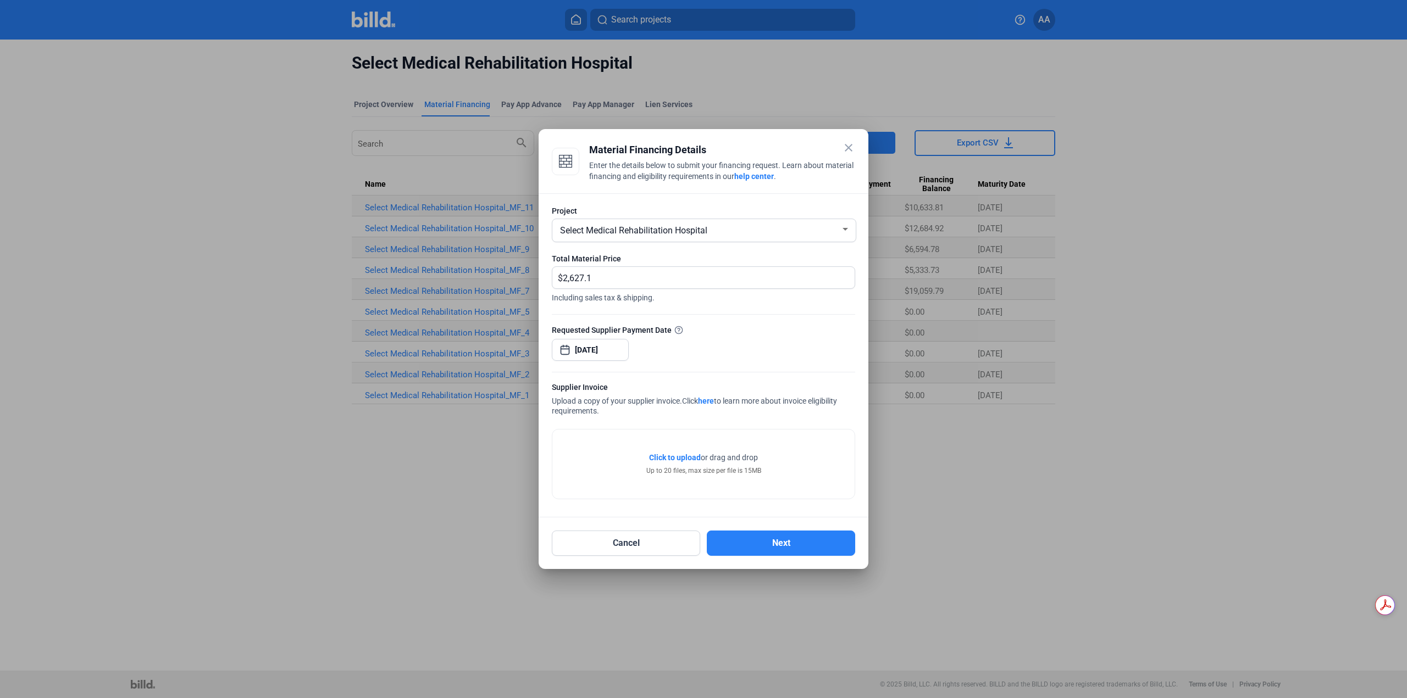
click at [561, 435] on div "Click to upload Tap to upload or drag and drop Up to 20 files, max size per fil…" at bounding box center [703, 464] width 302 height 69
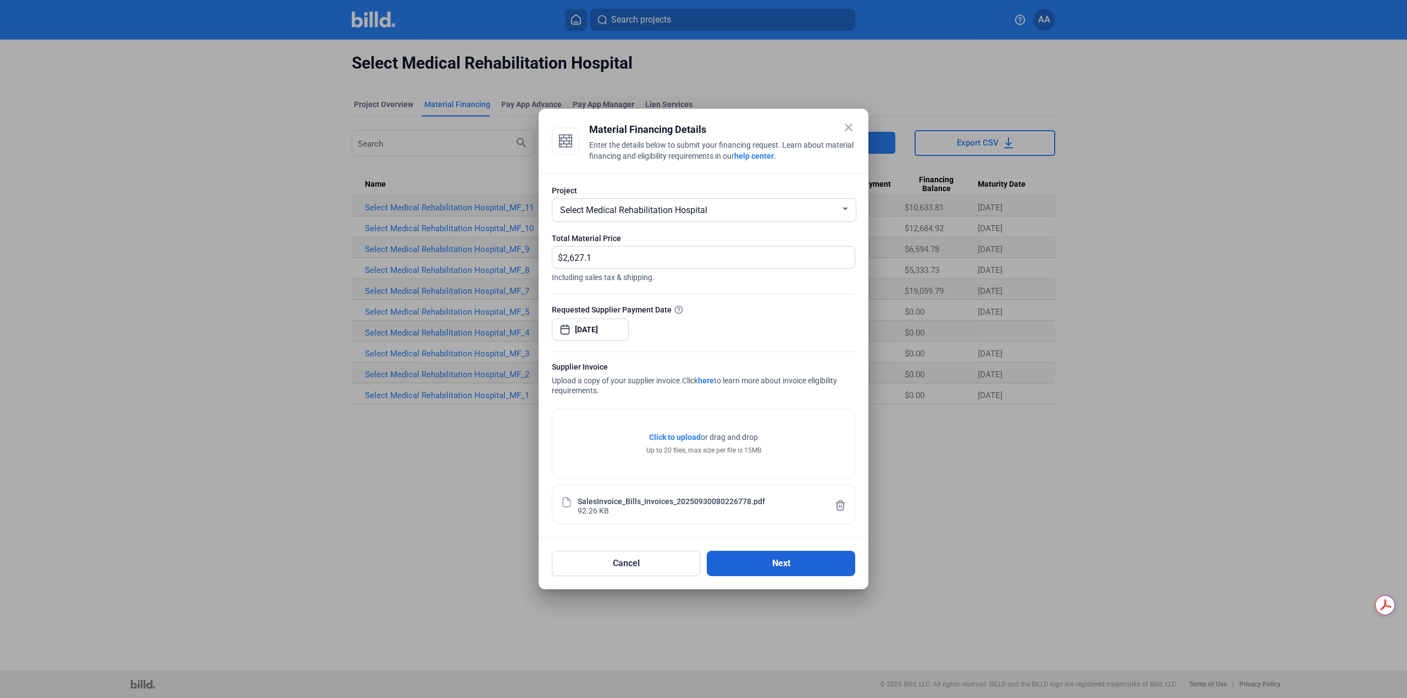
click at [732, 557] on button "Next" at bounding box center [781, 563] width 148 height 25
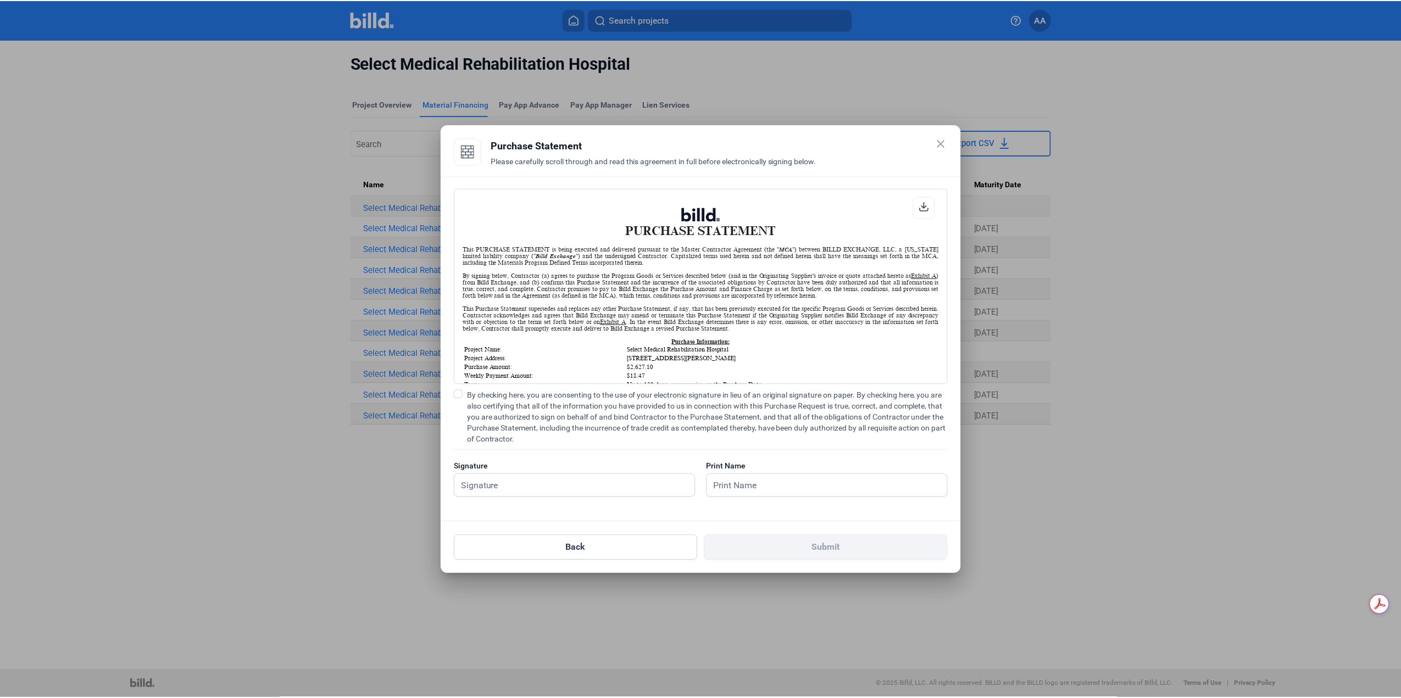
scroll to position [1, 0]
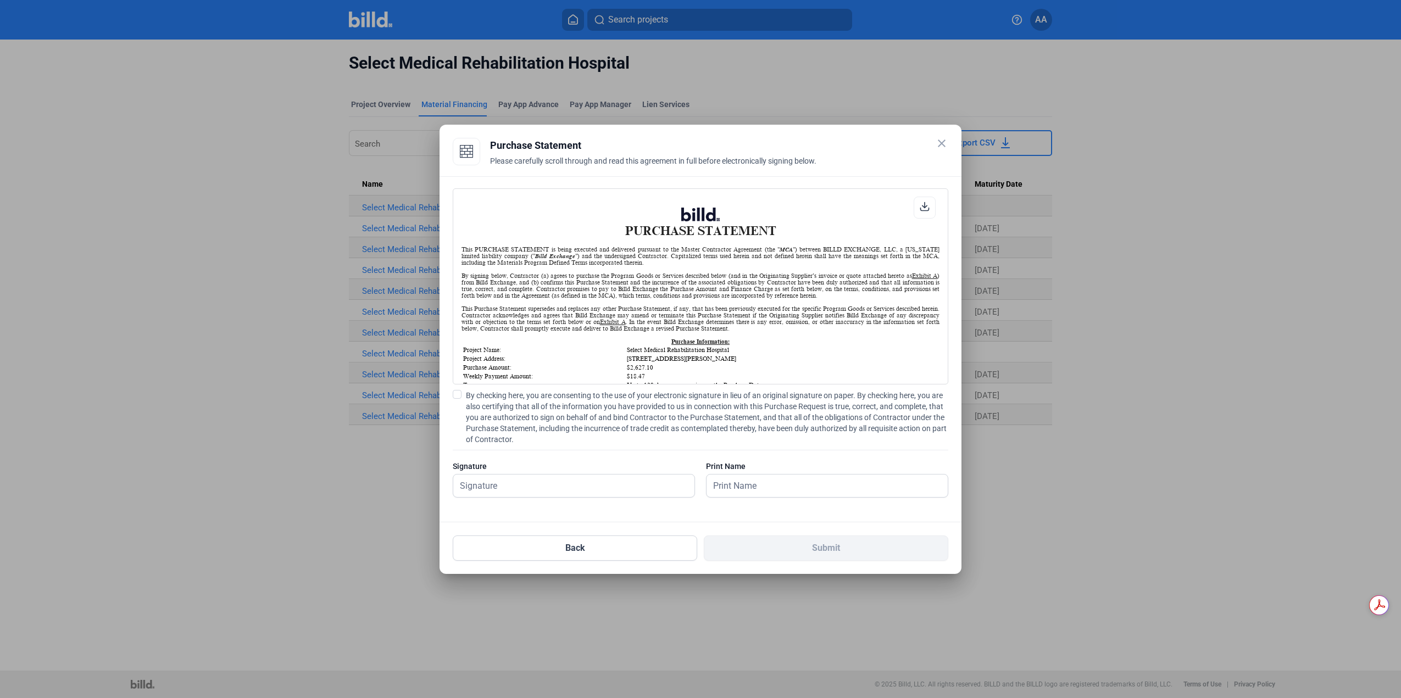
click at [499, 424] on span "By checking here, you are consenting to the use of your electronic signature in…" at bounding box center [707, 417] width 482 height 55
click at [0, 0] on input "By checking here, you are consenting to the use of your electronic signature in…" at bounding box center [0, 0] width 0 height 0
click at [515, 491] on input "text" at bounding box center [573, 486] width 241 height 23
type input "[PERSON_NAME]"
click at [710, 479] on input "text" at bounding box center [821, 486] width 229 height 23
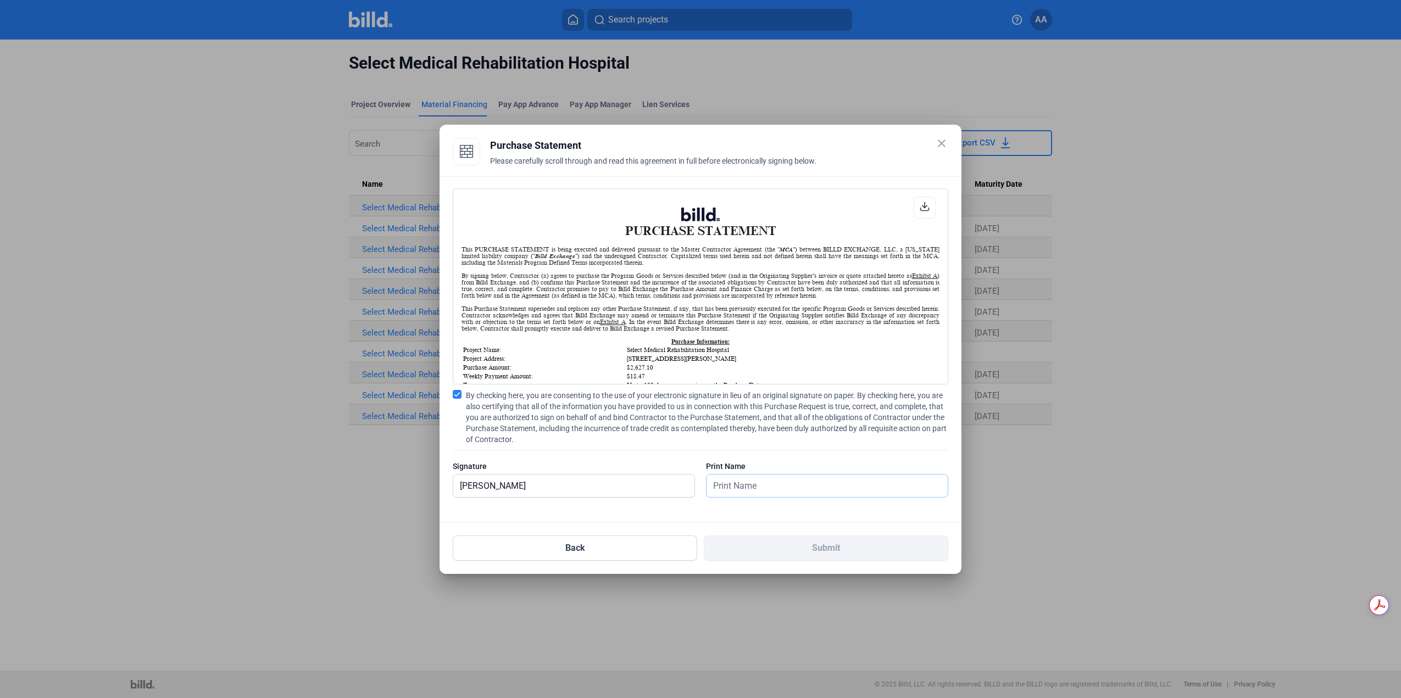
type input "[PERSON_NAME]"
click at [790, 551] on button "Submit" at bounding box center [826, 548] width 245 height 25
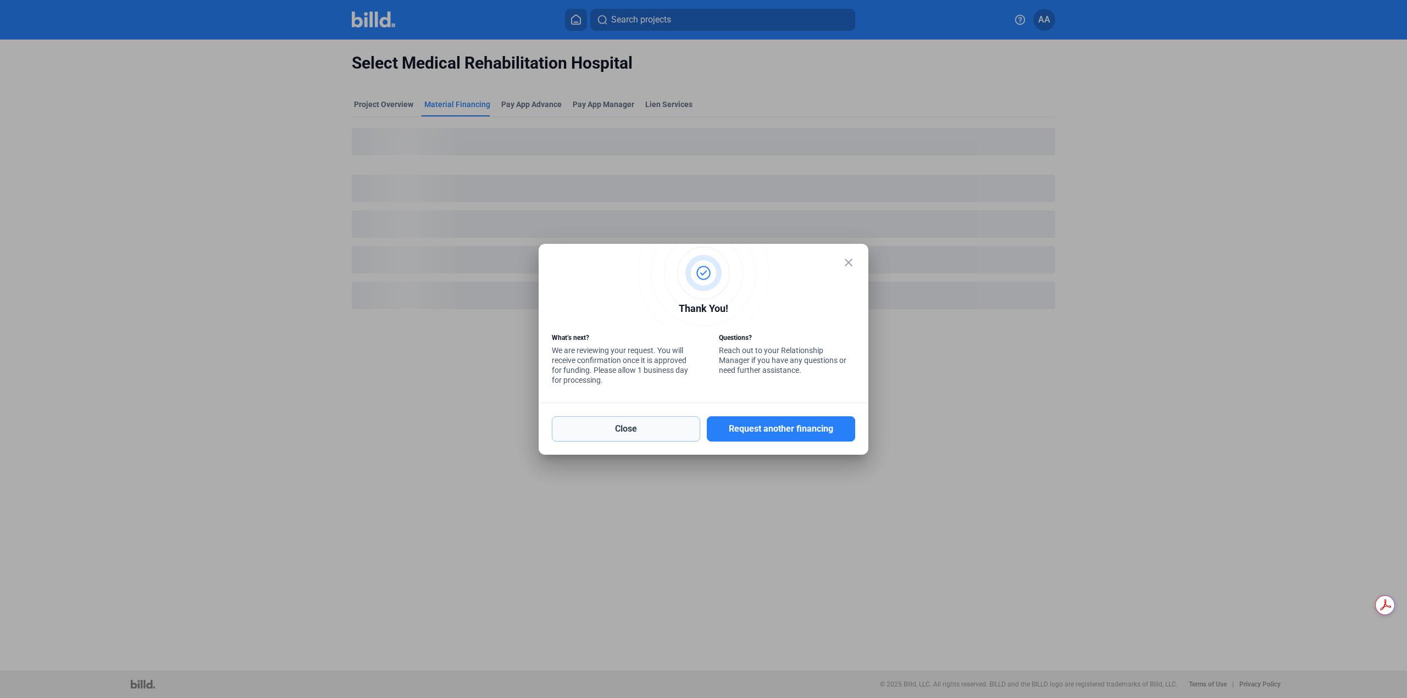
click at [647, 418] on button "Close" at bounding box center [626, 428] width 148 height 25
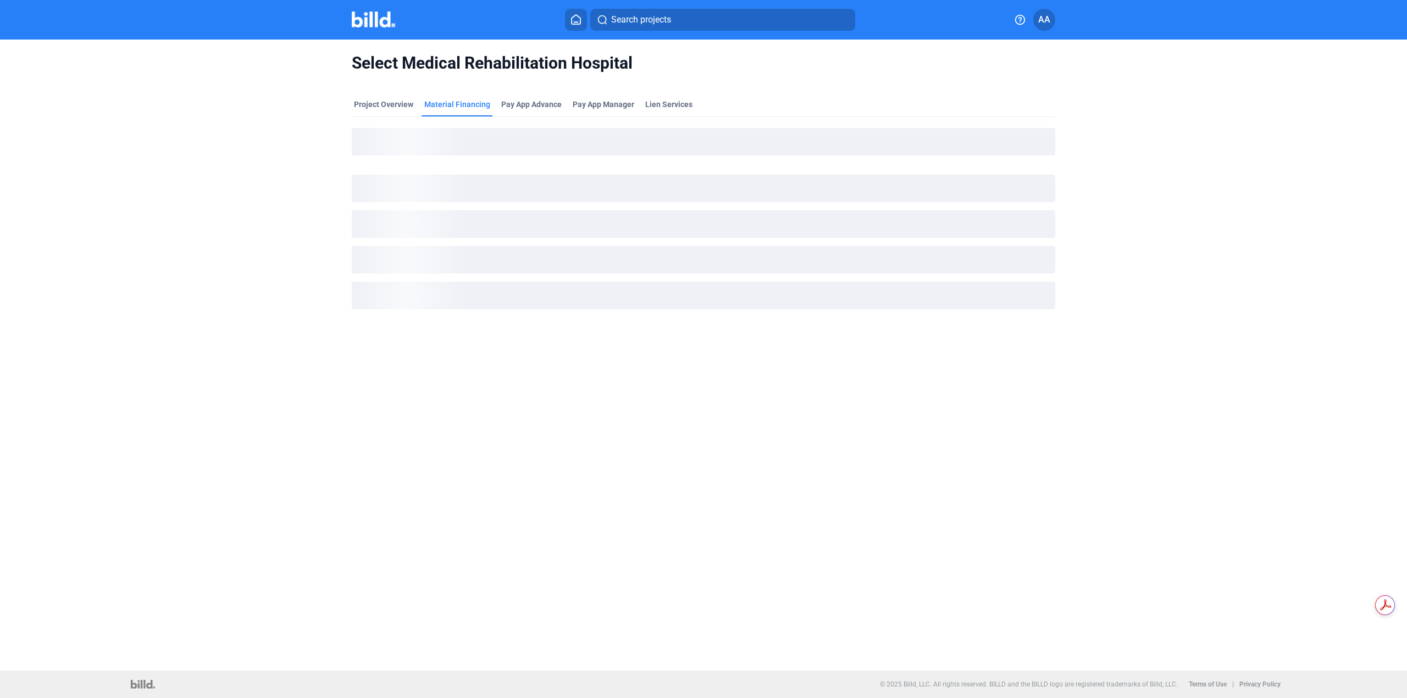
click at [441, 104] on div "Material Financing" at bounding box center [457, 104] width 66 height 11
click at [376, 24] on img at bounding box center [373, 20] width 43 height 16
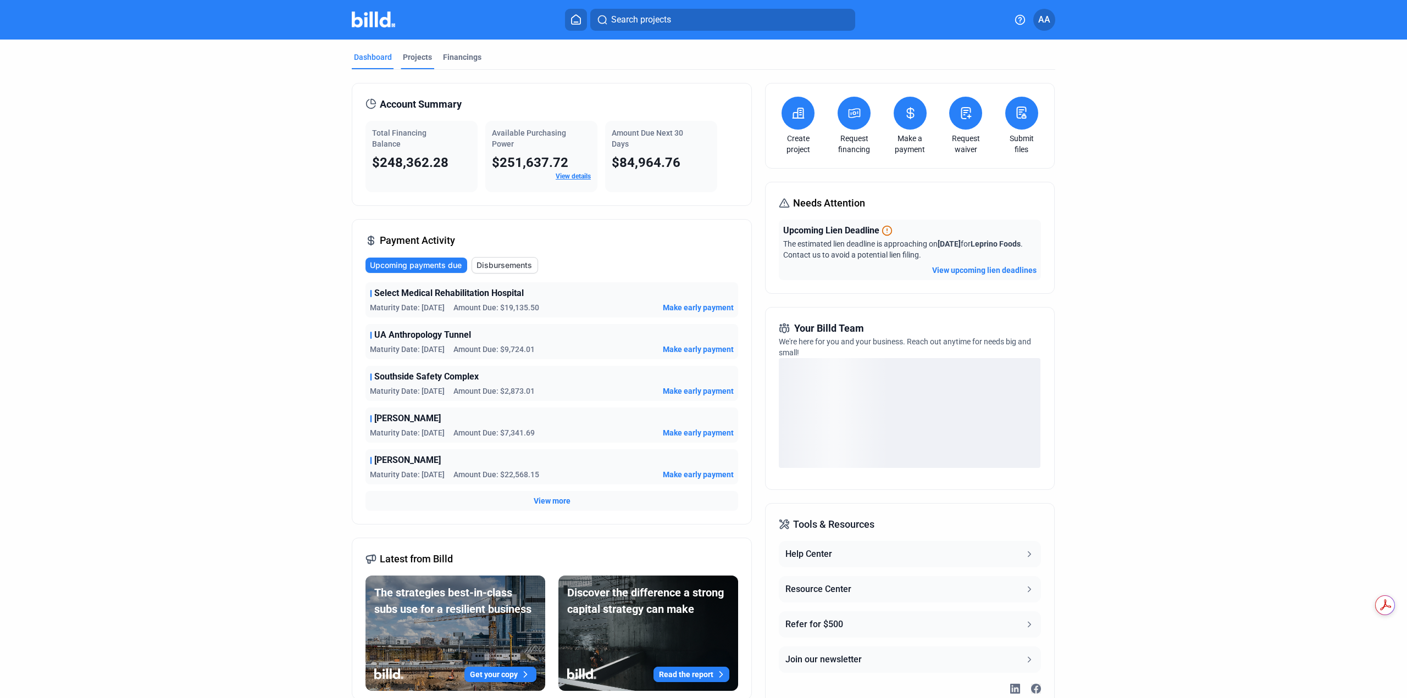
drag, startPoint x: 424, startPoint y: 57, endPoint x: 429, endPoint y: 59, distance: 5.9
click at [424, 57] on div "Projects" at bounding box center [417, 57] width 29 height 11
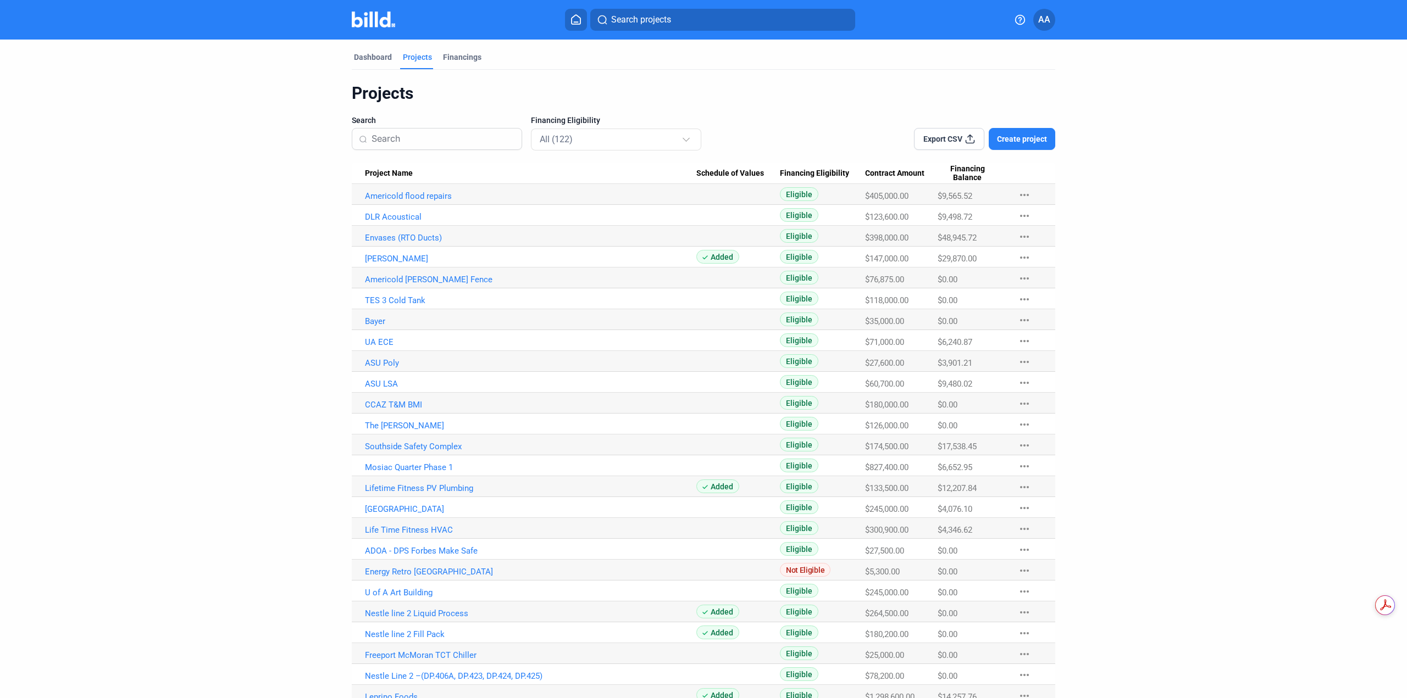
click at [401, 135] on input at bounding box center [442, 138] width 143 height 23
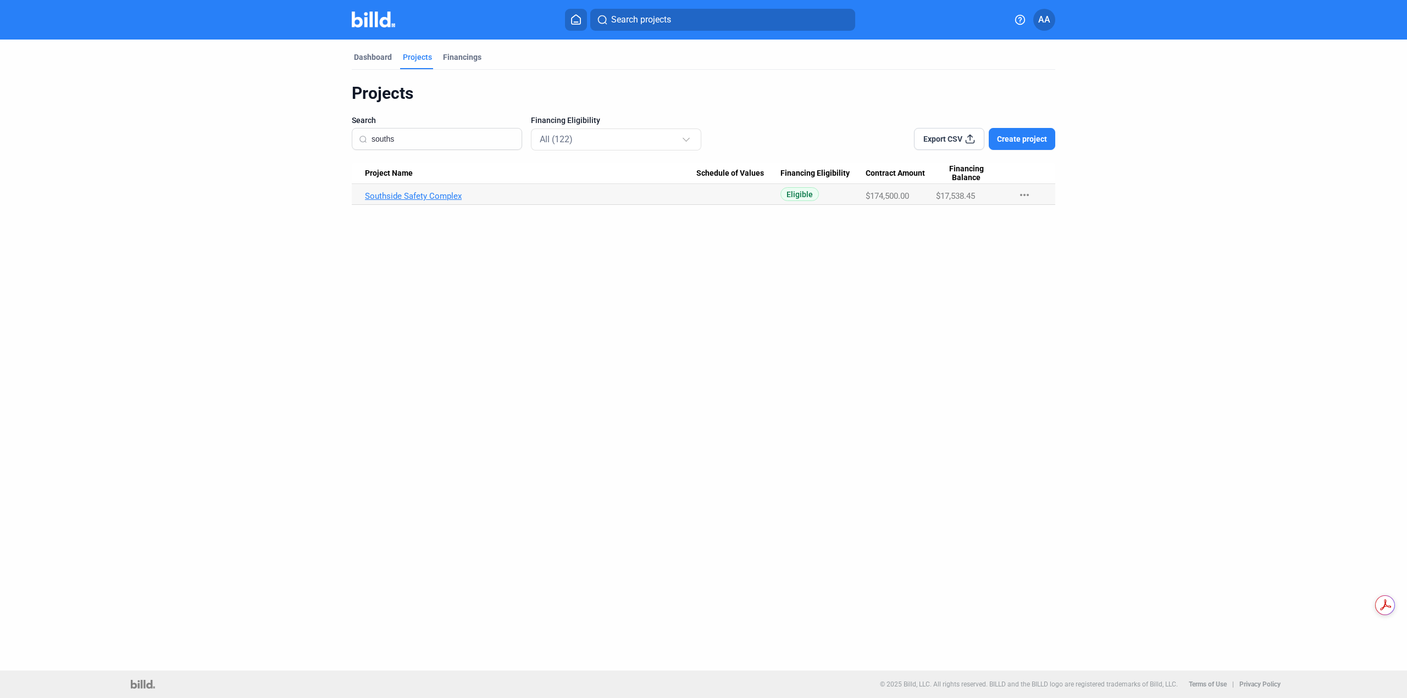
type input "souths"
click at [439, 193] on link "Southside Safety Complex" at bounding box center [530, 196] width 331 height 10
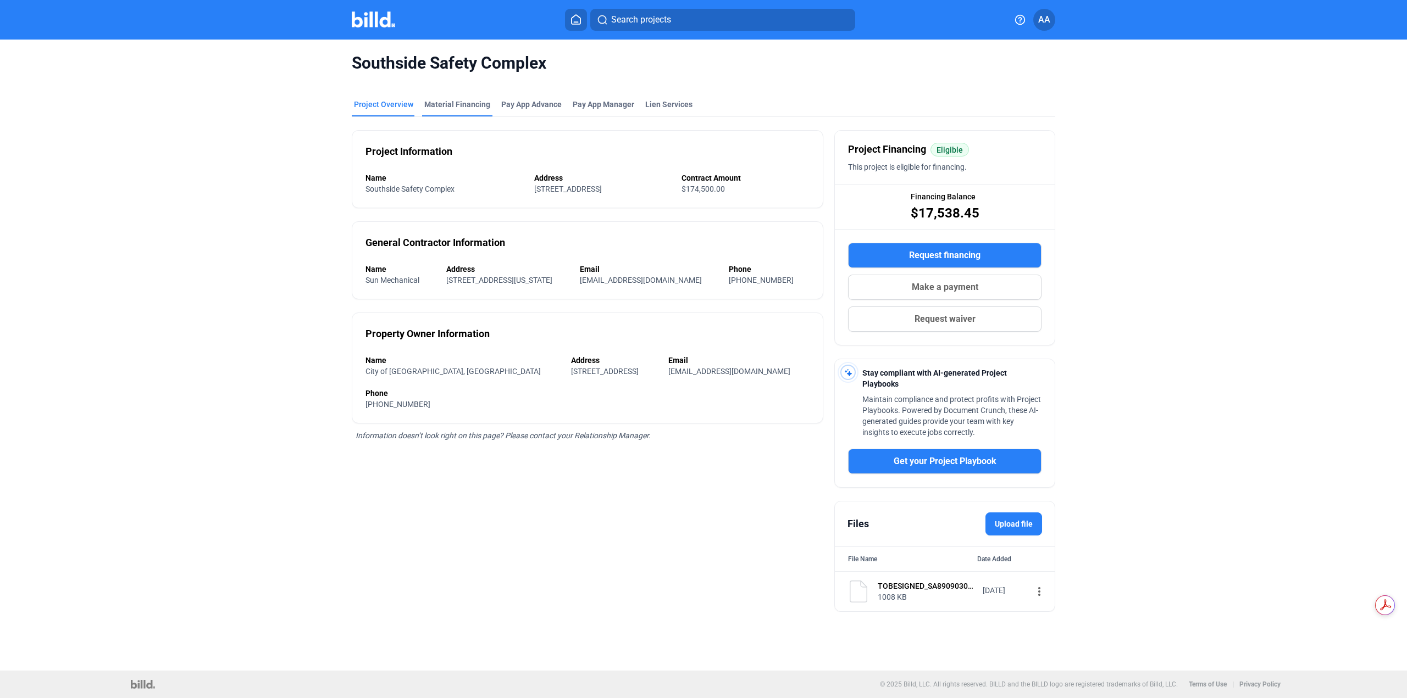
click at [462, 110] on div "Material Financing" at bounding box center [457, 108] width 70 height 18
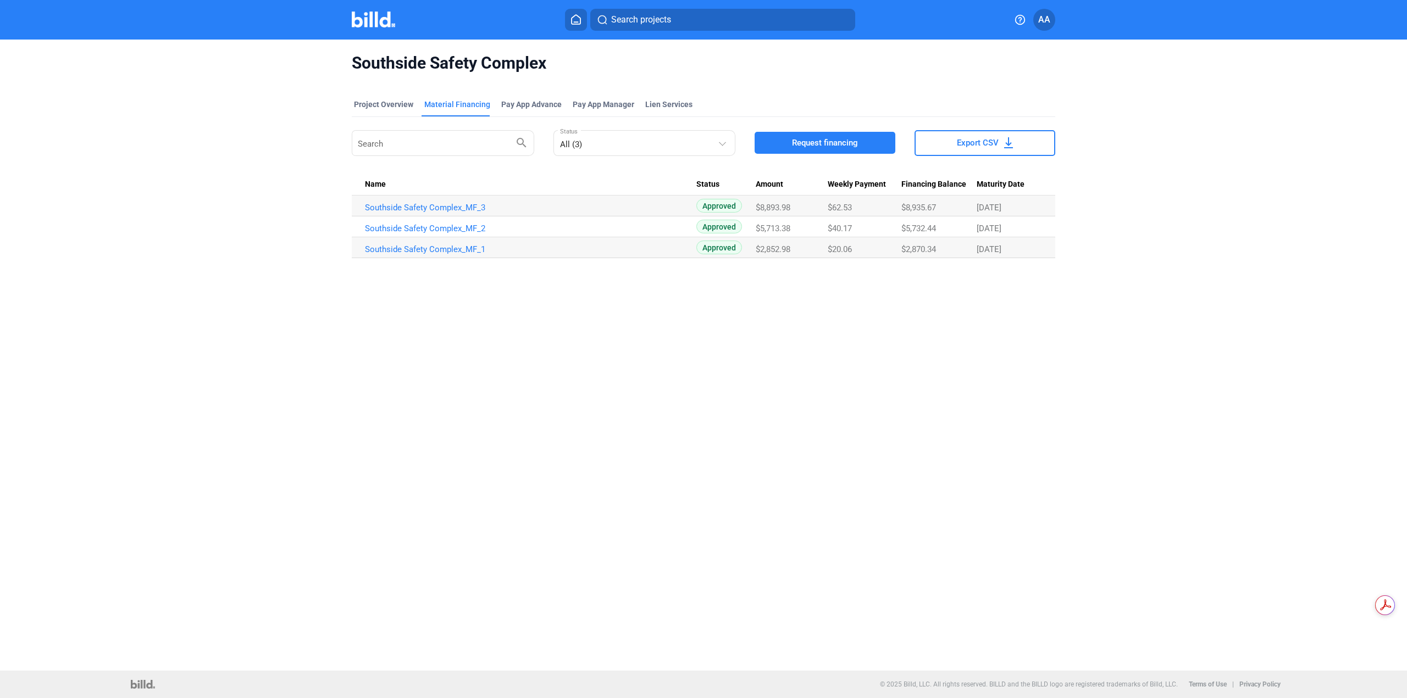
click at [865, 135] on button "Request financing" at bounding box center [824, 143] width 141 height 22
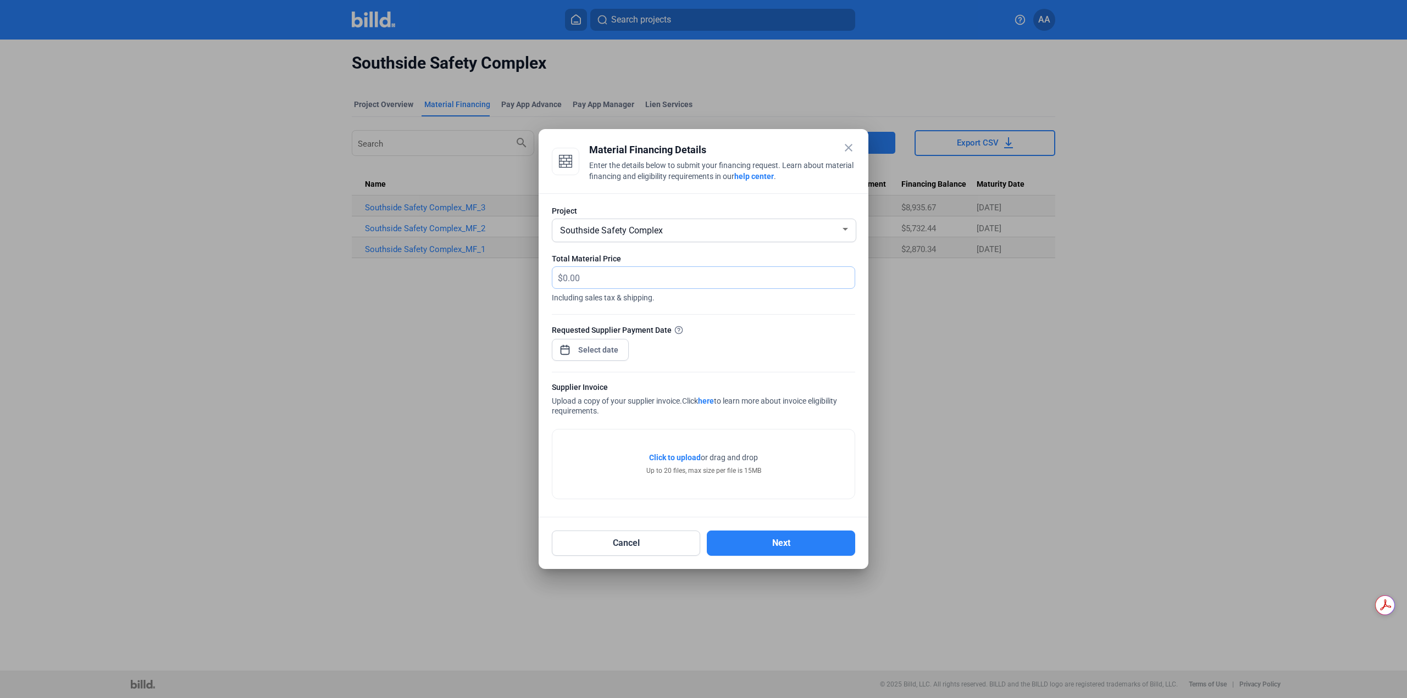
drag, startPoint x: 670, startPoint y: 272, endPoint x: 664, endPoint y: 272, distance: 6.0
click at [670, 272] on input "text" at bounding box center [702, 277] width 279 height 21
click at [615, 281] on input "text" at bounding box center [709, 277] width 292 height 21
type input "2,500.13"
click at [602, 353] on div "close Material Financing Details Enter the details below to submit your financi…" at bounding box center [703, 349] width 1407 height 698
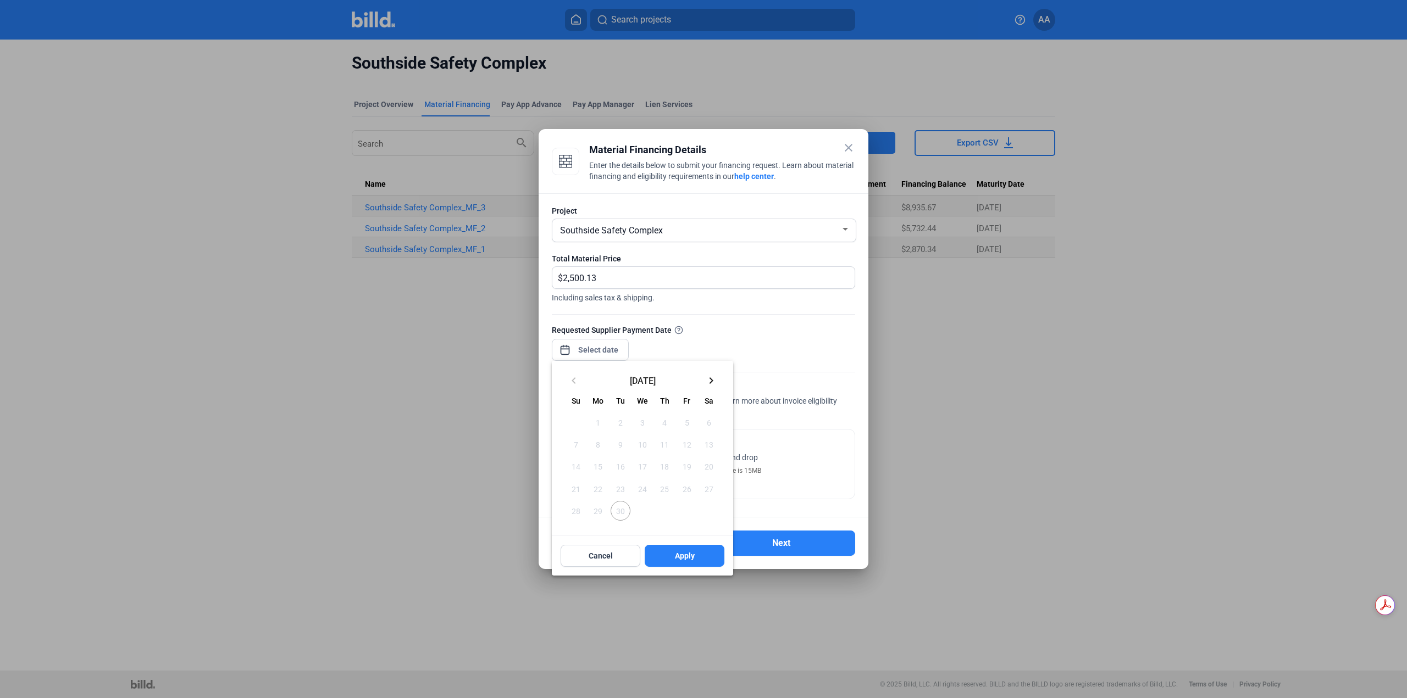
click at [718, 372] on button "keyboard_arrow_right" at bounding box center [711, 380] width 22 height 22
click at [646, 419] on span "1" at bounding box center [642, 423] width 20 height 20
click at [684, 559] on span "Apply" at bounding box center [685, 556] width 20 height 11
type input "[DATE]"
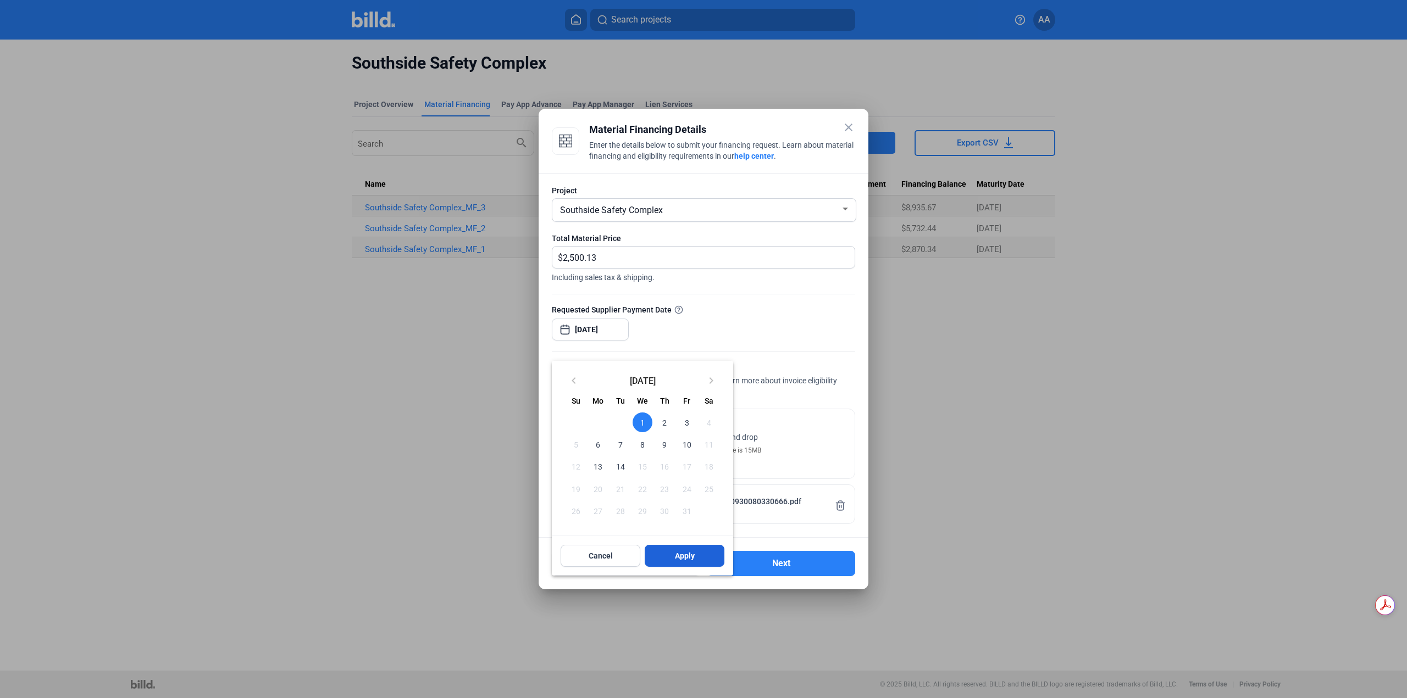
click at [703, 566] on button "Apply" at bounding box center [685, 556] width 80 height 22
click at [762, 565] on button "Next" at bounding box center [781, 563] width 148 height 25
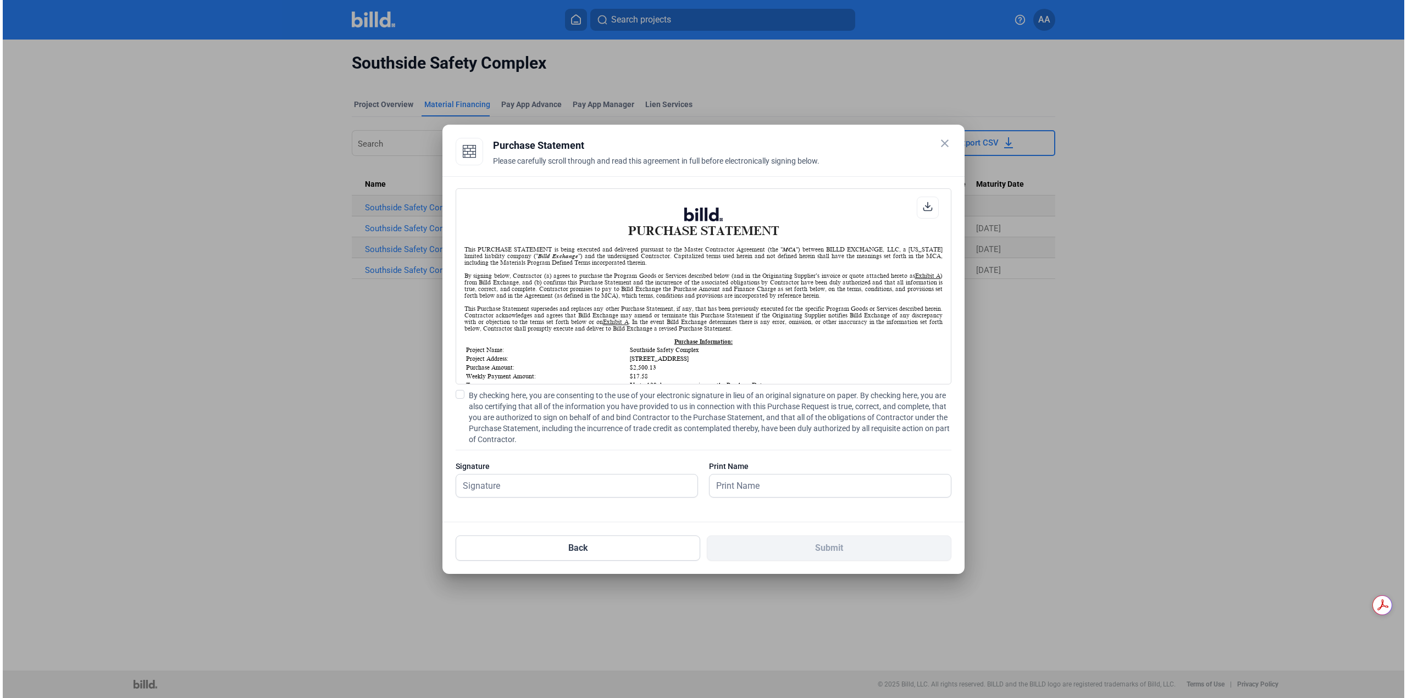
scroll to position [1, 0]
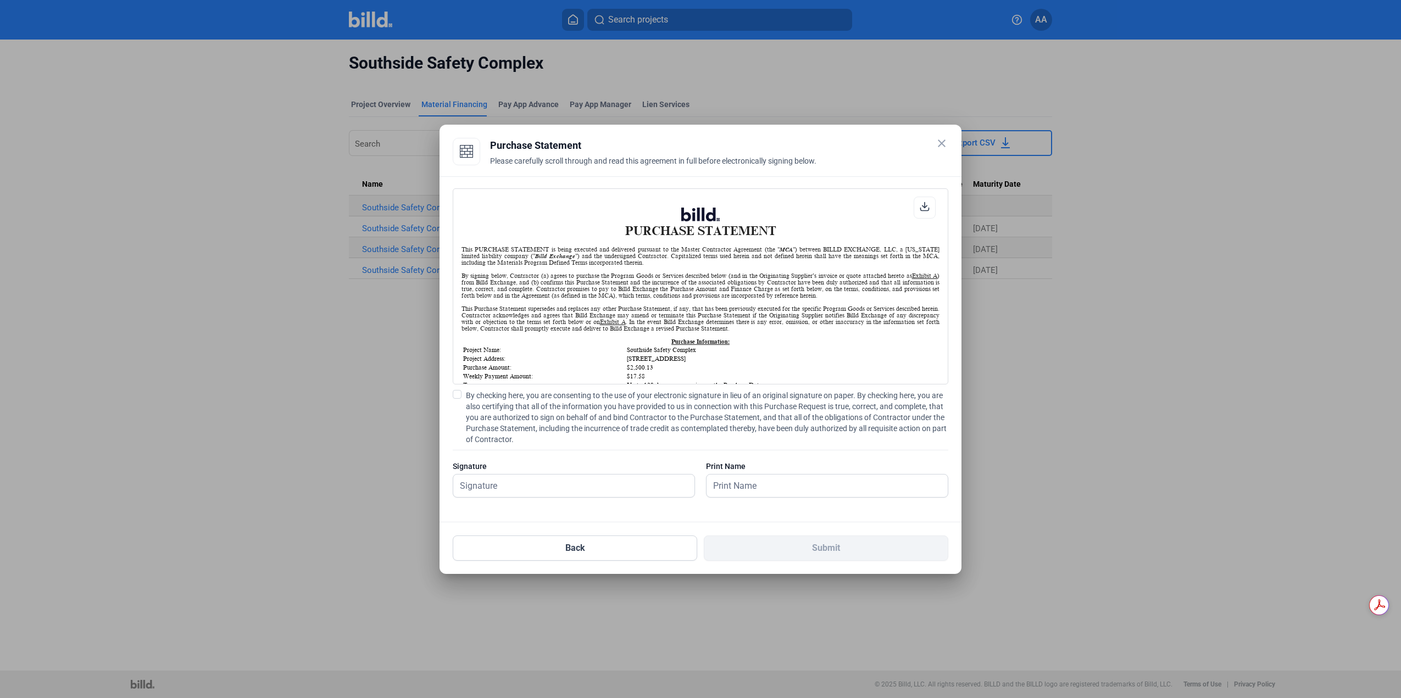
click at [688, 421] on span "By checking here, you are consenting to the use of your electronic signature in…" at bounding box center [707, 417] width 482 height 55
click at [0, 0] on input "By checking here, you are consenting to the use of your electronic signature in…" at bounding box center [0, 0] width 0 height 0
click at [587, 490] on input "text" at bounding box center [567, 486] width 229 height 23
type input "[PERSON_NAME]"
drag, startPoint x: 735, startPoint y: 482, endPoint x: 741, endPoint y: 495, distance: 13.5
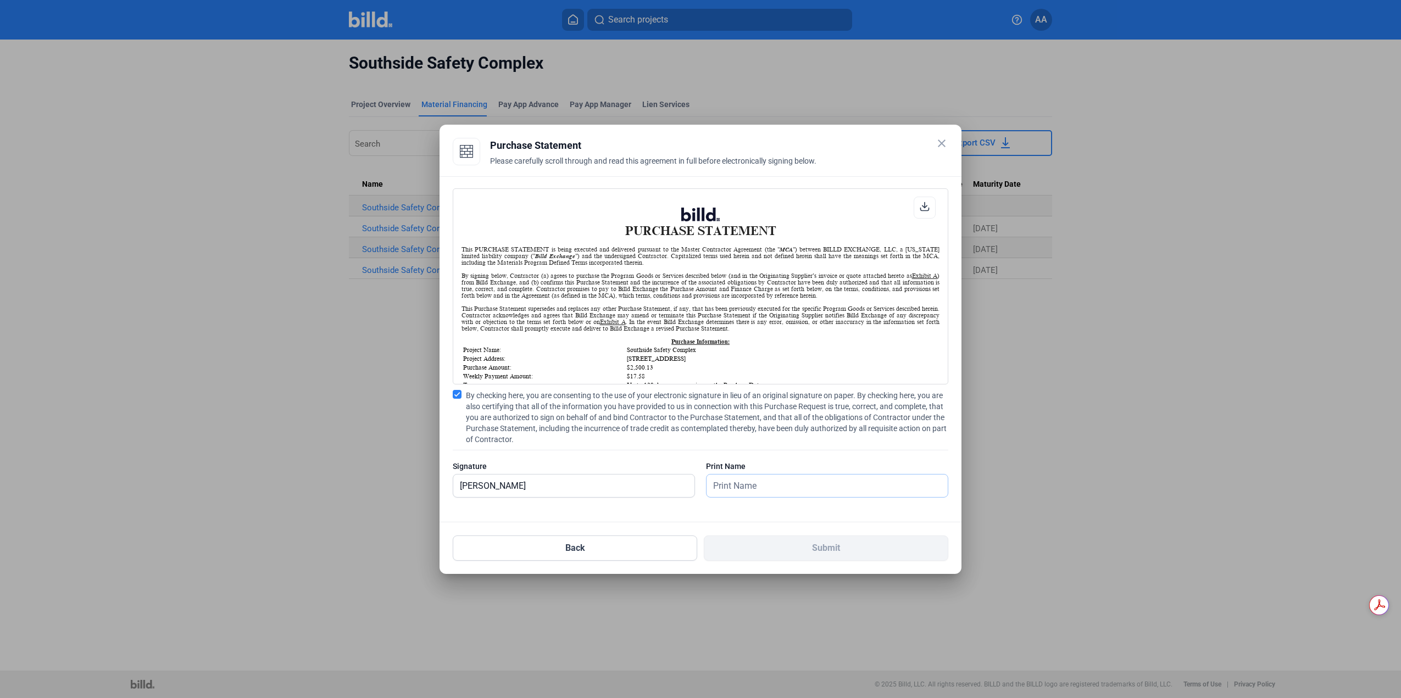
click at [735, 482] on input "text" at bounding box center [821, 486] width 229 height 23
type input "[PERSON_NAME]"
click at [781, 542] on button "Submit" at bounding box center [826, 548] width 245 height 25
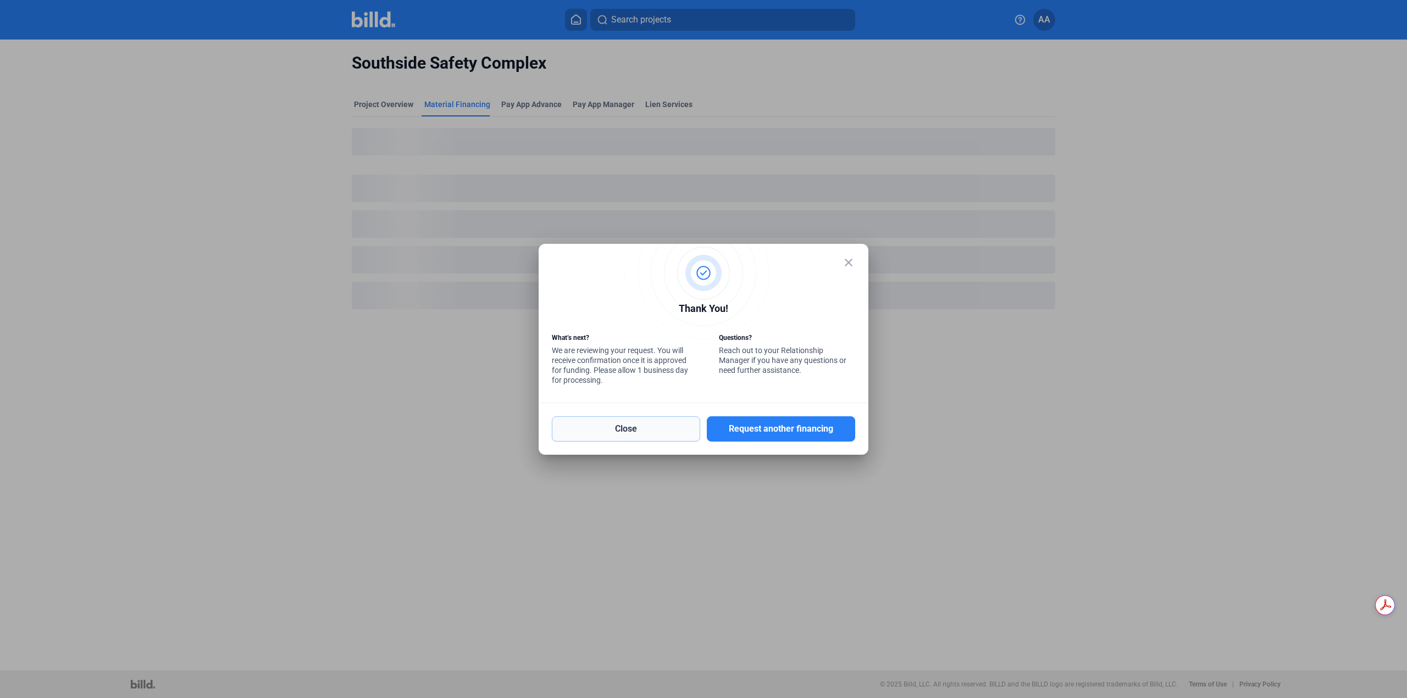
click at [648, 434] on button "Close" at bounding box center [626, 428] width 148 height 25
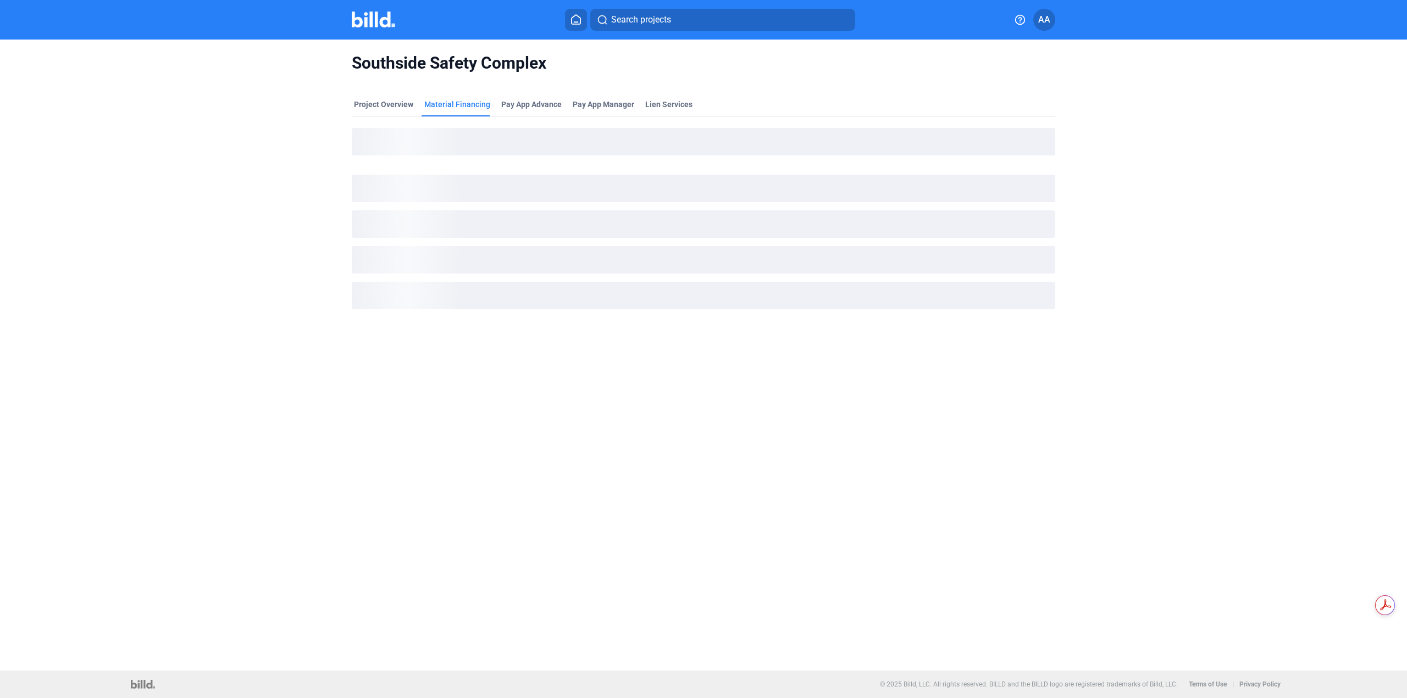
click at [375, 25] on img at bounding box center [373, 20] width 43 height 16
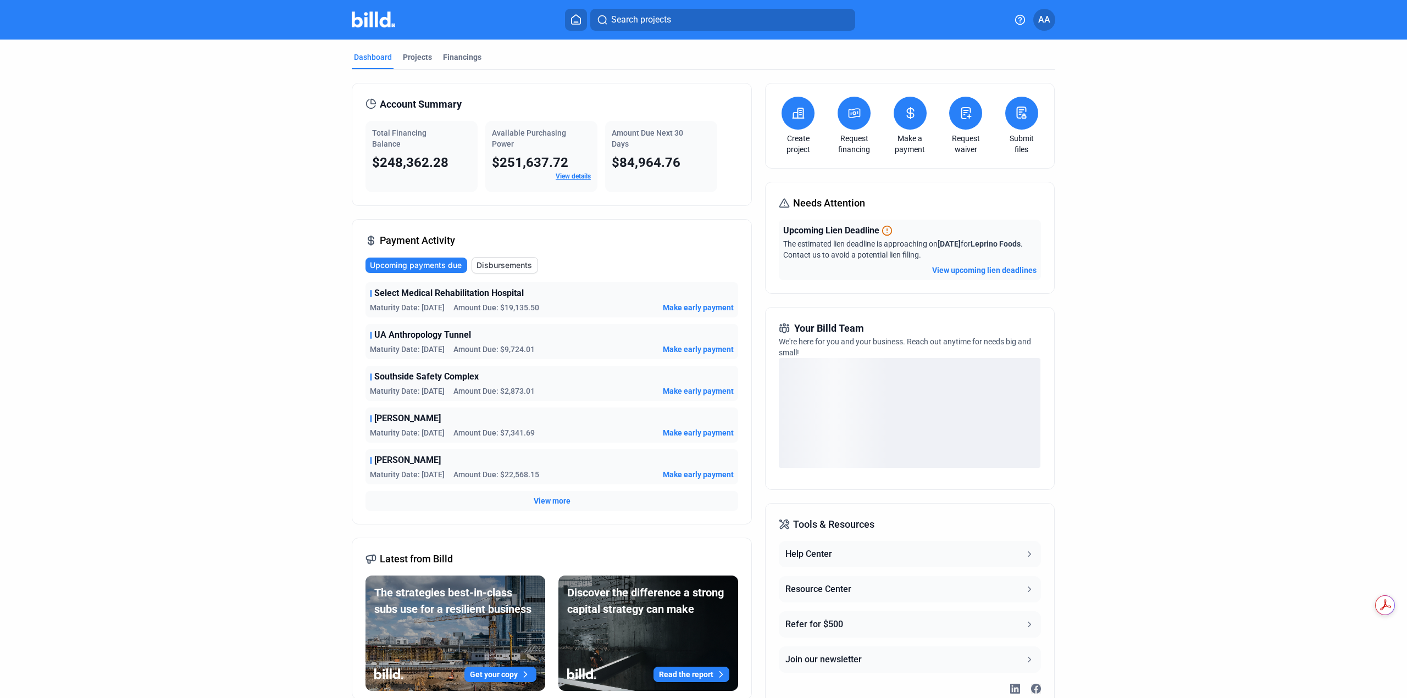
click at [642, 21] on span "Search projects" at bounding box center [641, 19] width 60 height 13
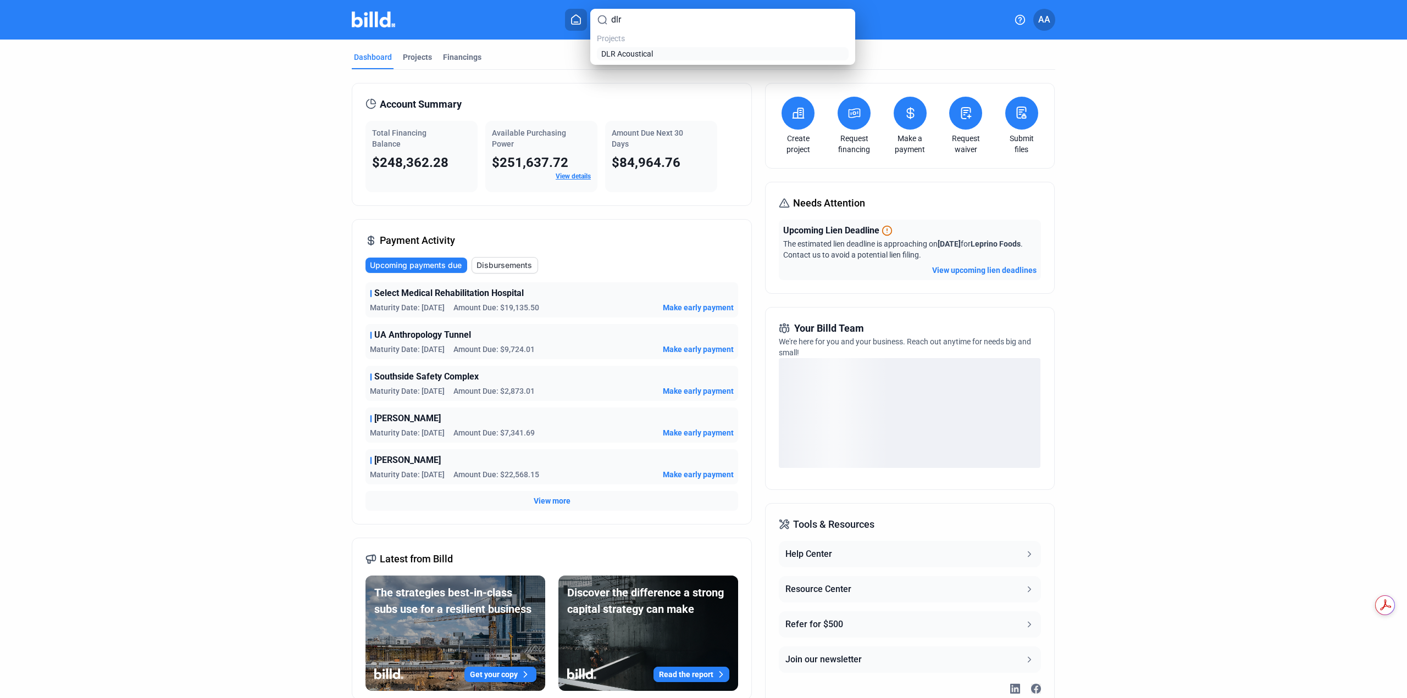
type input "dlr"
click at [636, 53] on span "DLR Acoustical" at bounding box center [627, 53] width 52 height 11
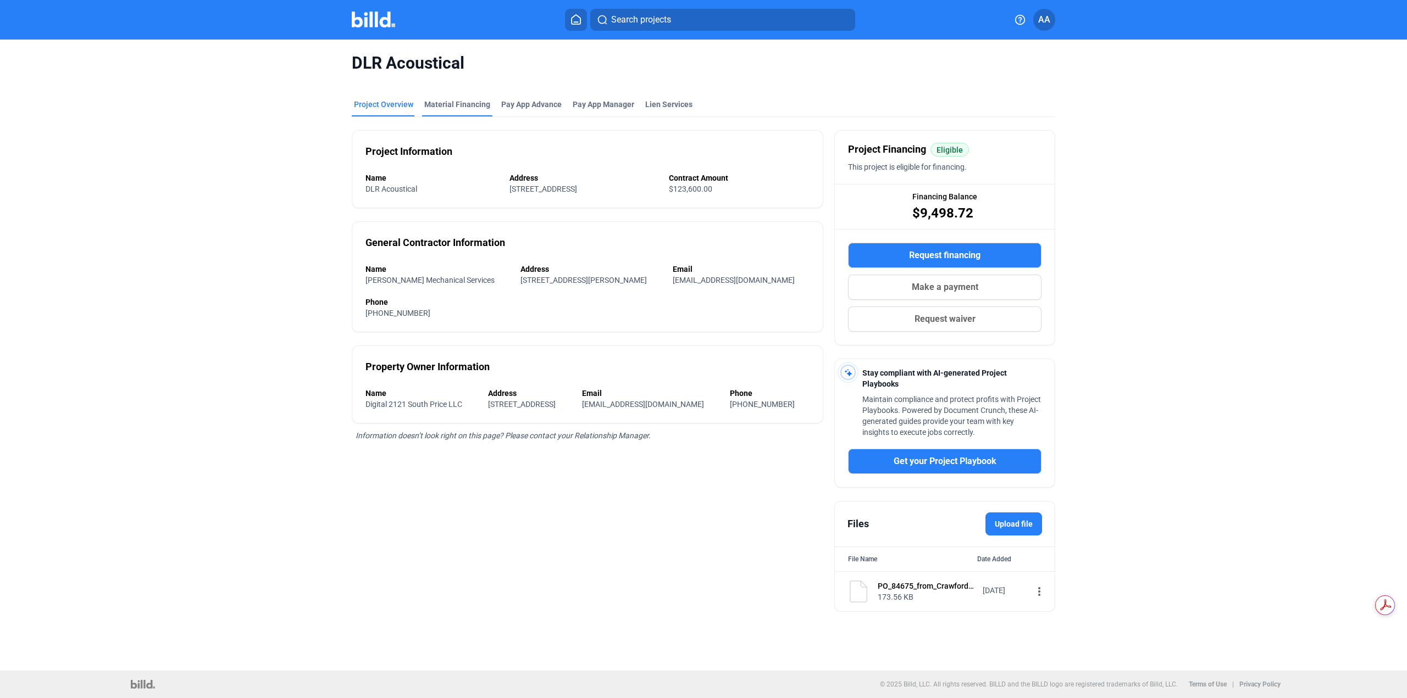
click at [481, 102] on div "Material Financing" at bounding box center [457, 104] width 66 height 11
